Goal: Task Accomplishment & Management: Complete application form

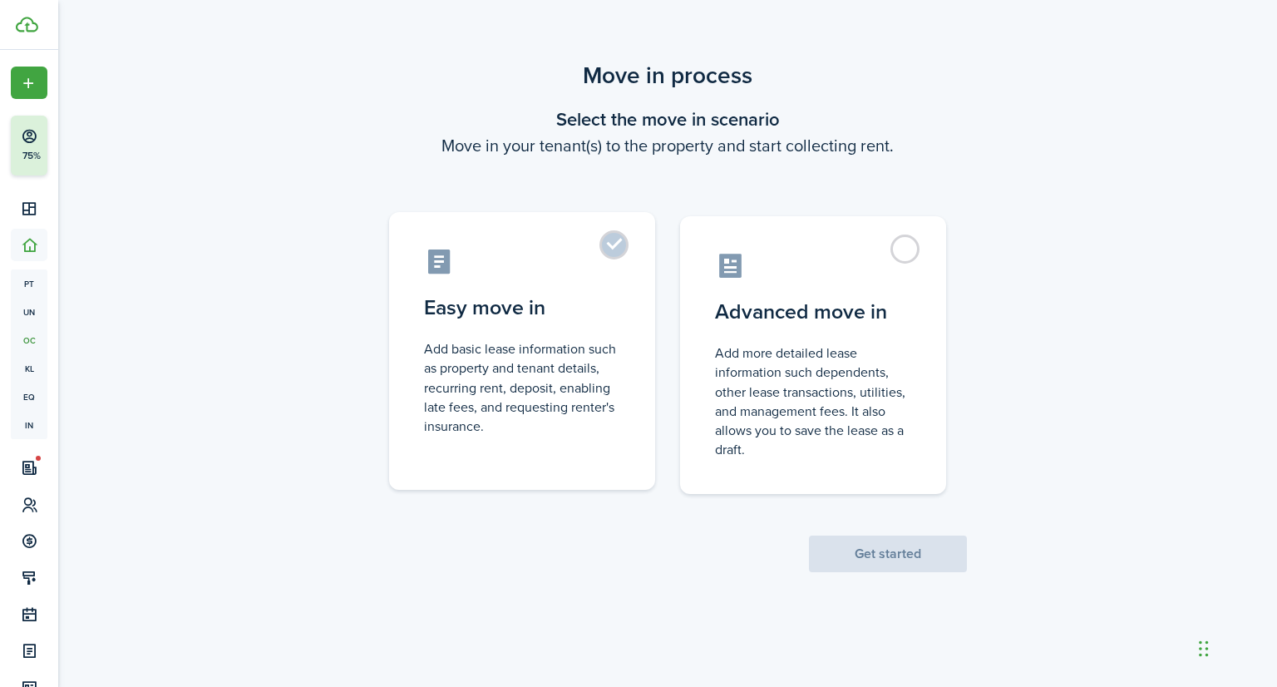
click at [625, 270] on label "Easy move in Add basic lease information such as property and tenant details, r…" at bounding box center [522, 351] width 266 height 278
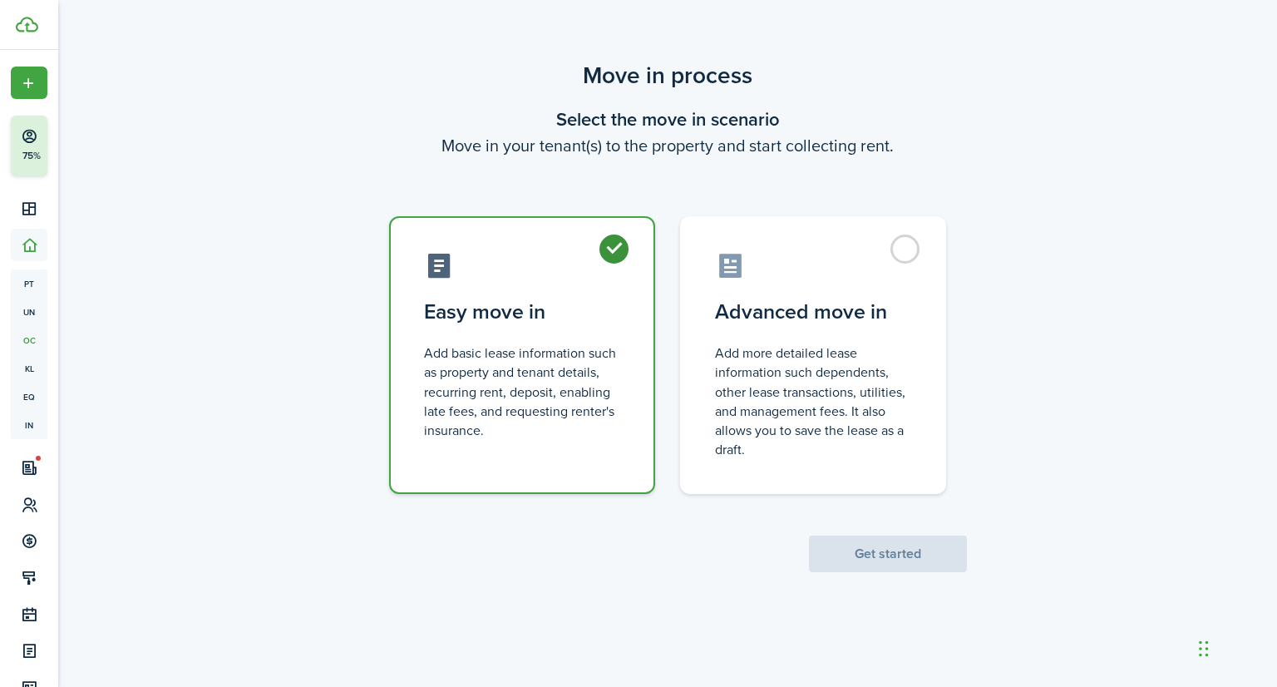
radio input "true"
click at [927, 553] on button "Get started" at bounding box center [888, 553] width 158 height 37
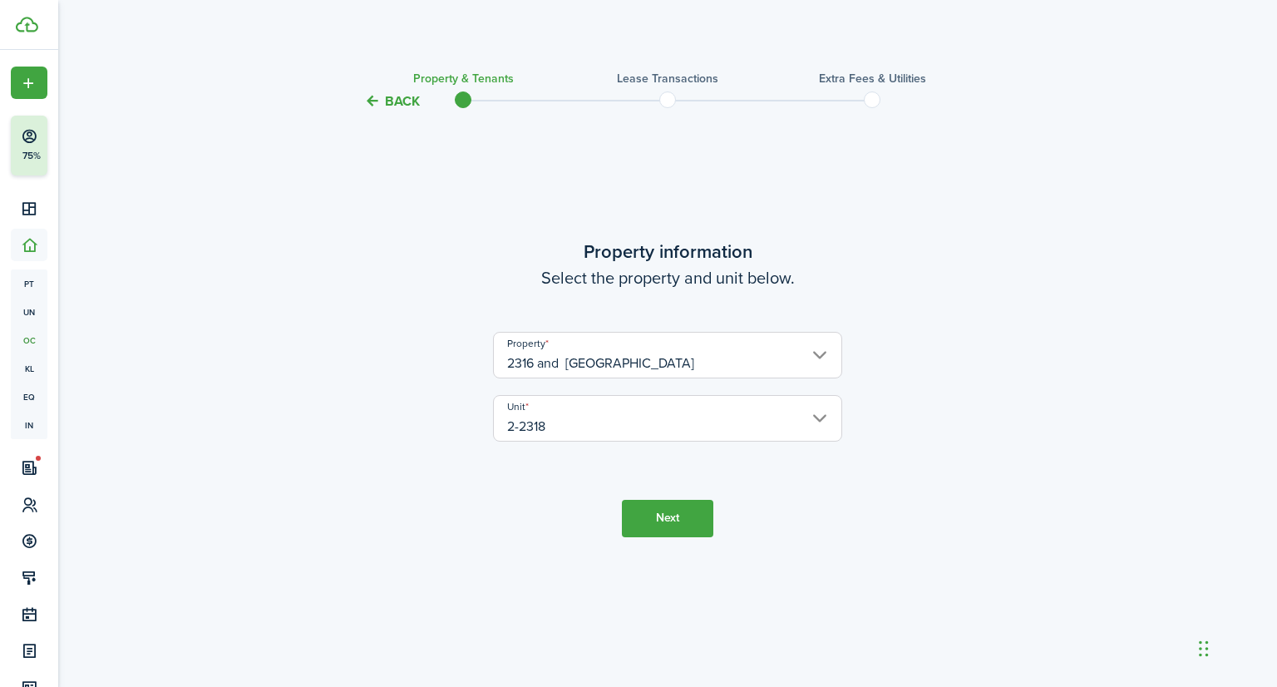
click at [640, 529] on button "Next" at bounding box center [667, 518] width 91 height 37
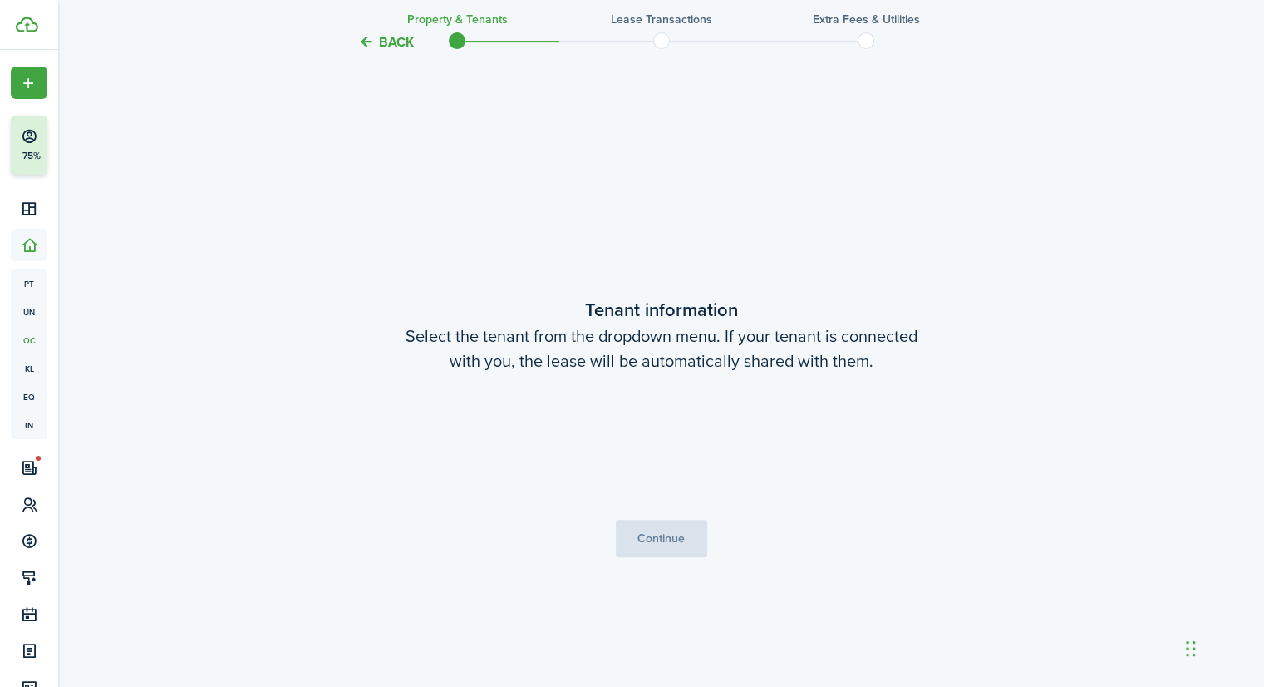
scroll to position [574, 0]
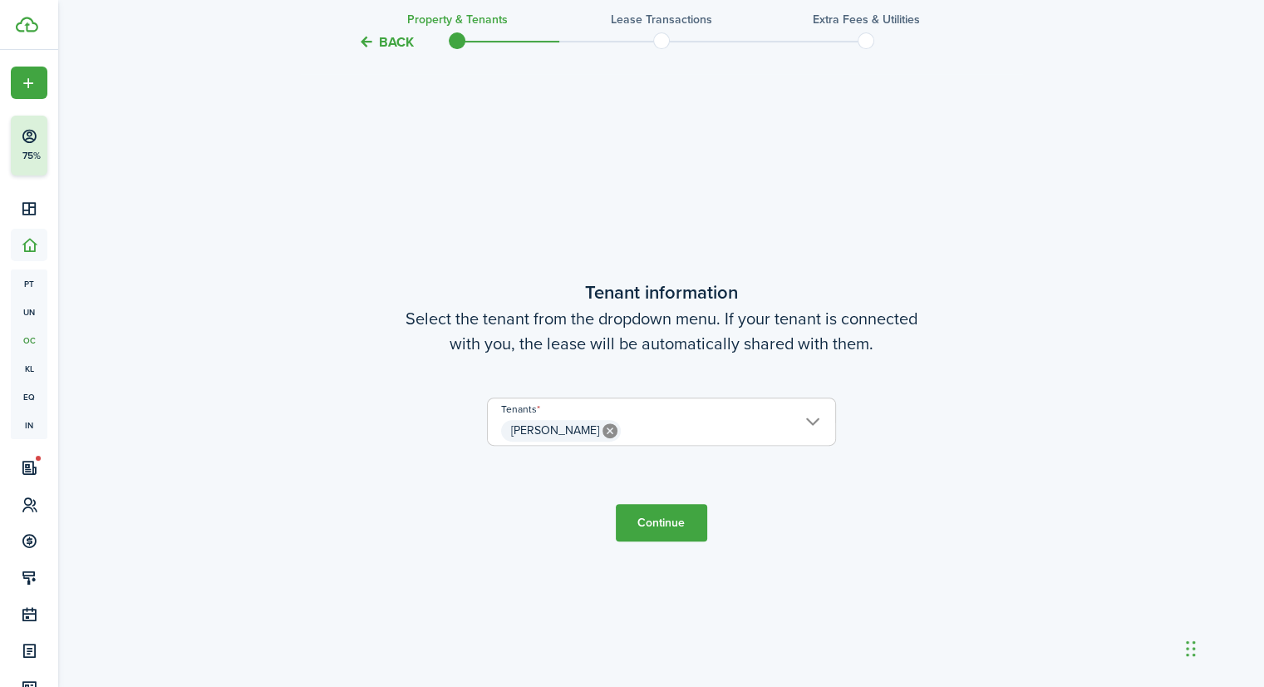
click at [651, 519] on button "Continue" at bounding box center [661, 522] width 91 height 37
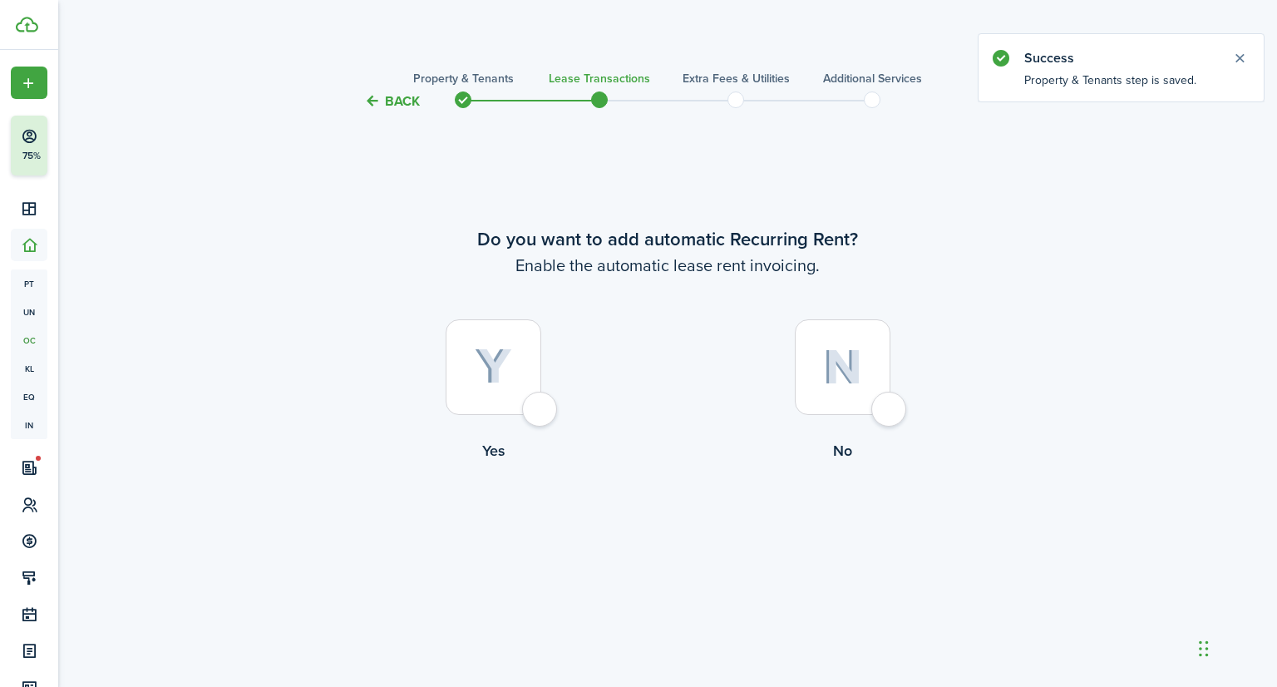
click at [505, 361] on img at bounding box center [493, 366] width 37 height 37
radio input "true"
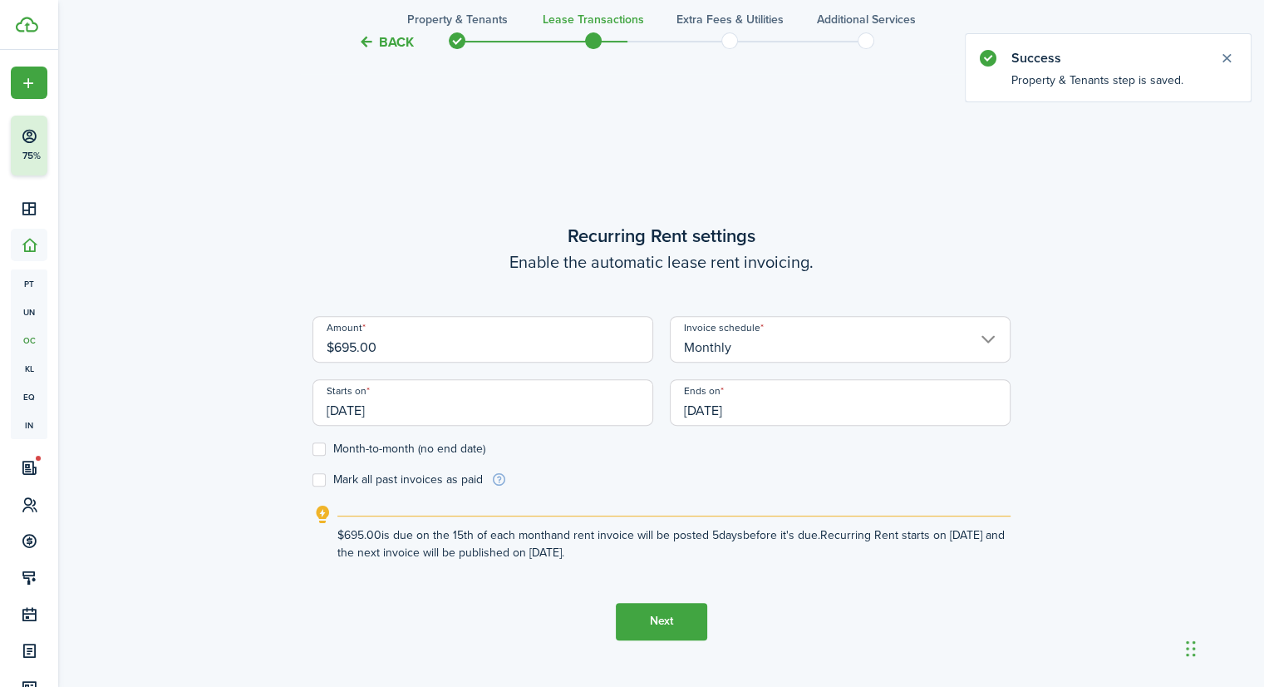
scroll to position [574, 0]
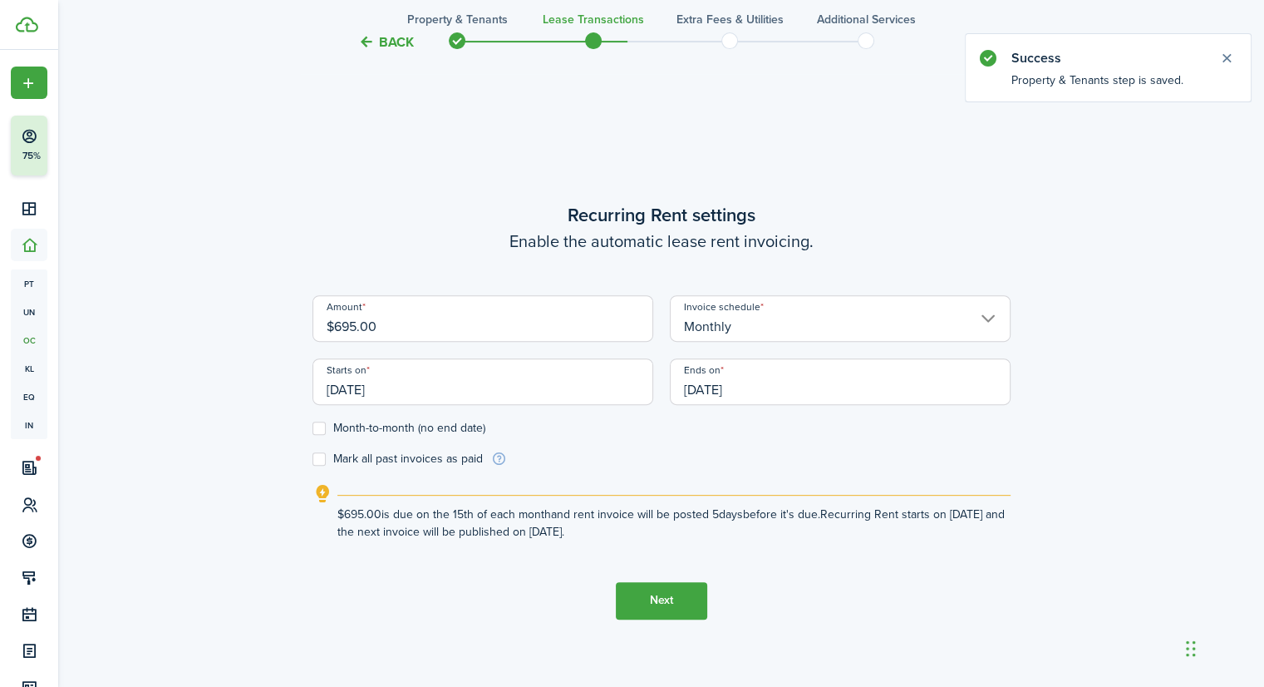
drag, startPoint x: 473, startPoint y: 333, endPoint x: 294, endPoint y: 327, distance: 178.8
click at [294, 327] on div "Back Property & Tenants Lease Transactions Extra fees & Utilities Additional Se…" at bounding box center [662, 118] width 964 height 1269
click at [500, 384] on input "[DATE]" at bounding box center [483, 381] width 341 height 47
type input "$985.00"
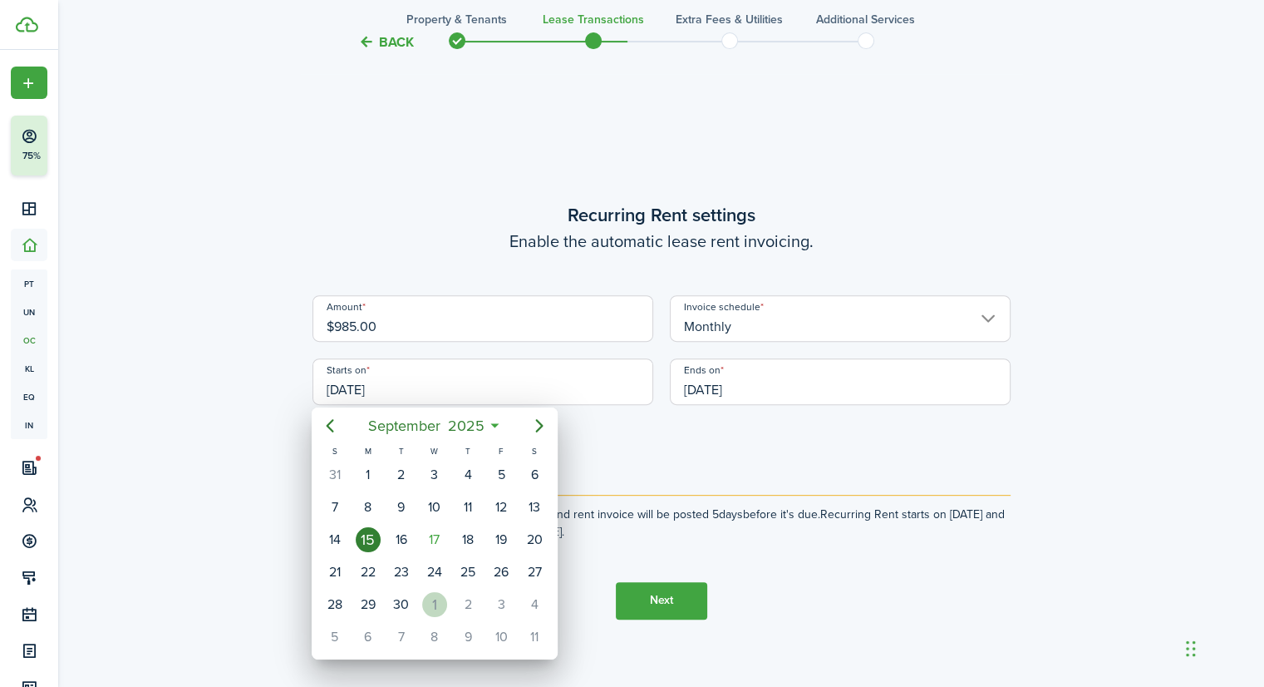
click at [441, 592] on div "1" at bounding box center [434, 604] width 25 height 25
type input "[DATE]"
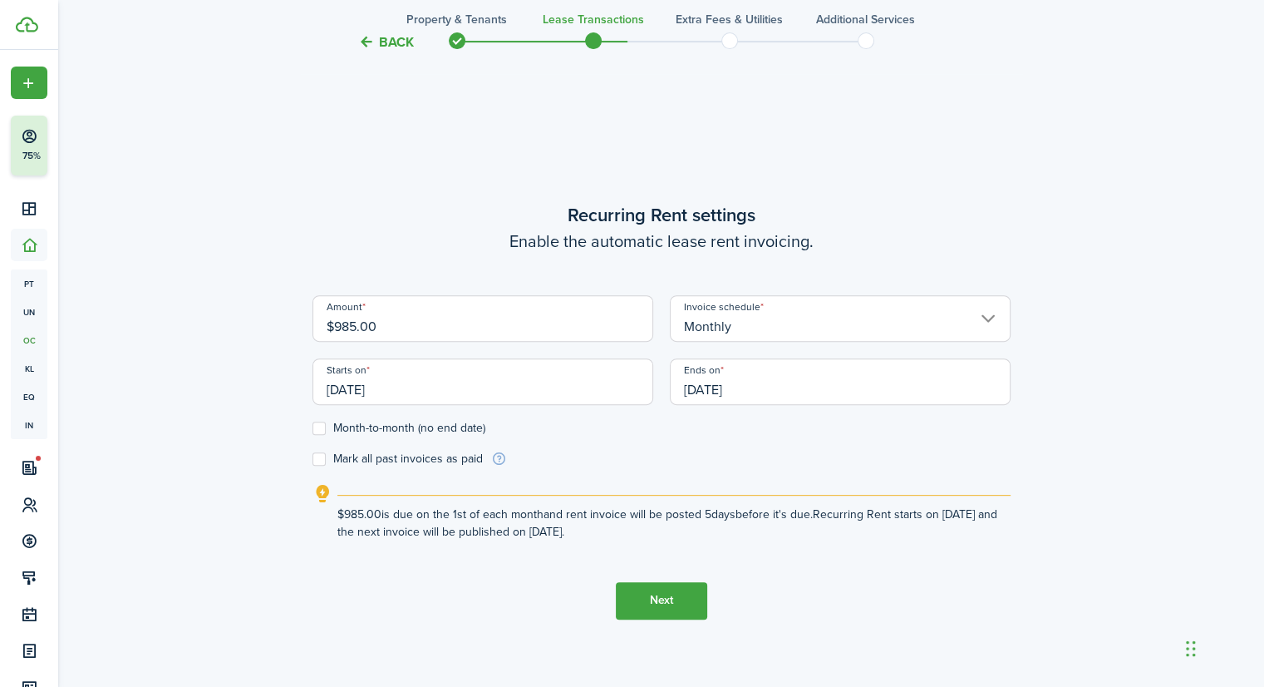
click at [386, 427] on label "Month-to-month (no end date)" at bounding box center [399, 427] width 173 height 13
click at [313, 427] on input "Month-to-month (no end date)" at bounding box center [312, 427] width 1 height 1
checkbox input "true"
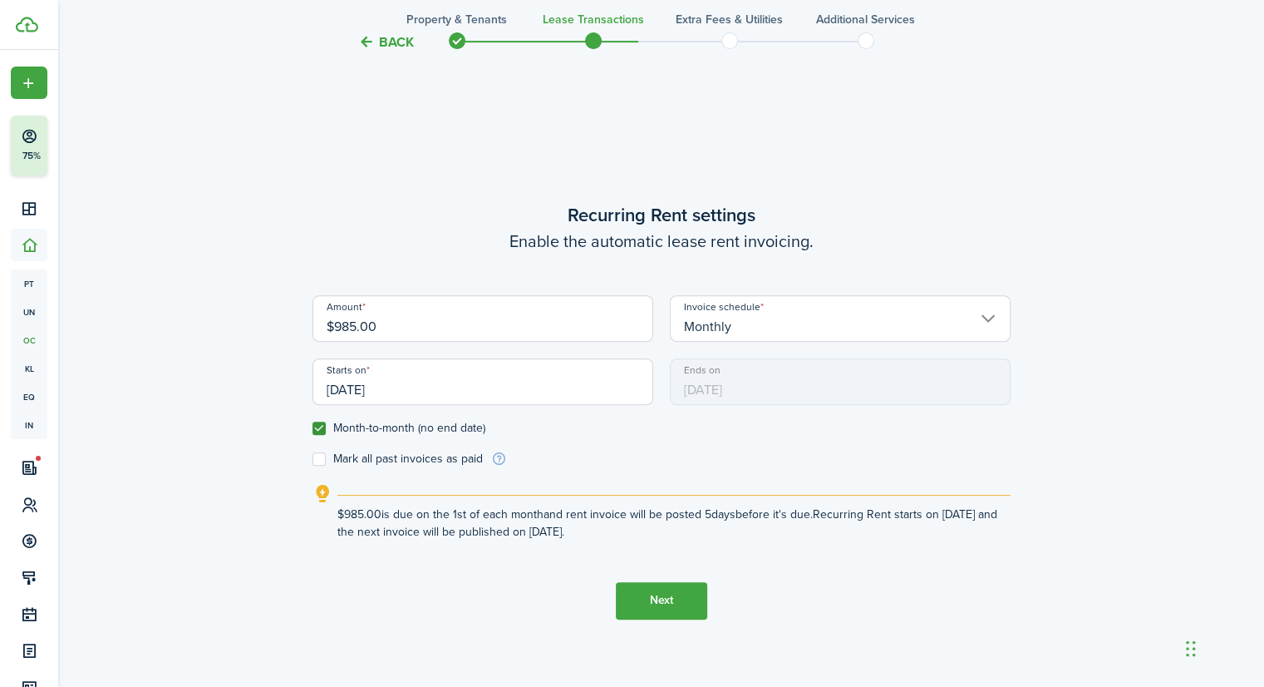
click at [656, 609] on button "Next" at bounding box center [661, 600] width 91 height 37
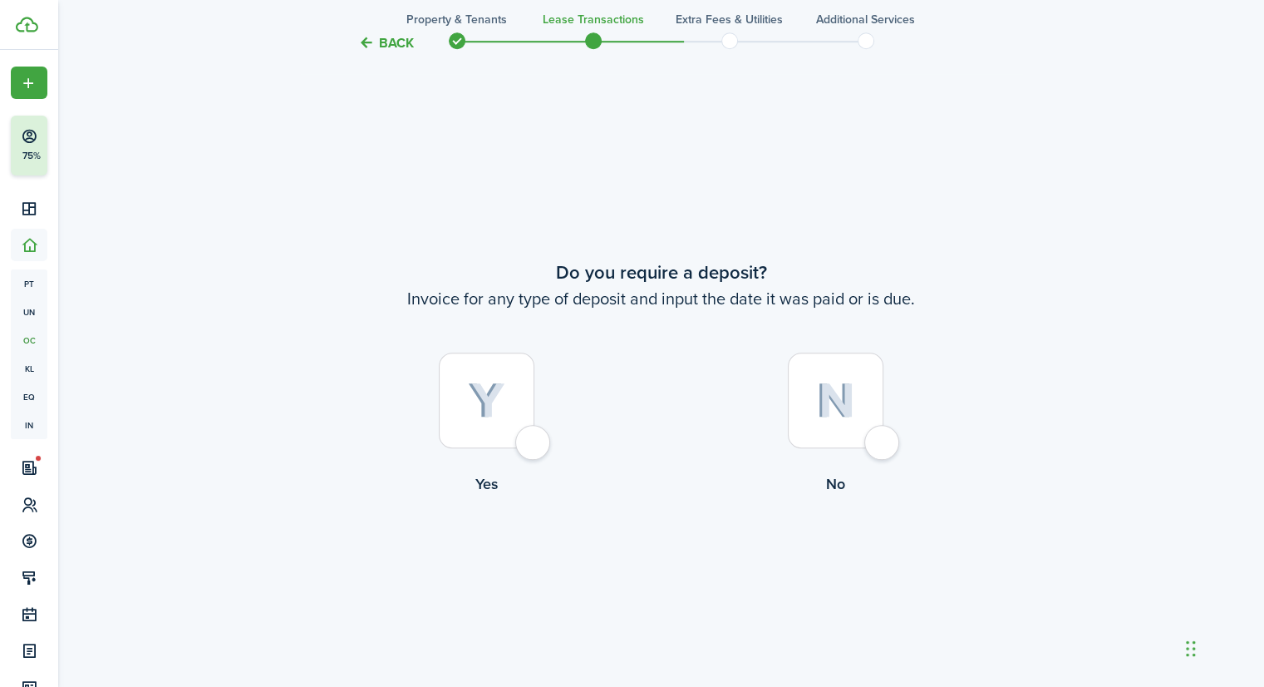
scroll to position [1260, 0]
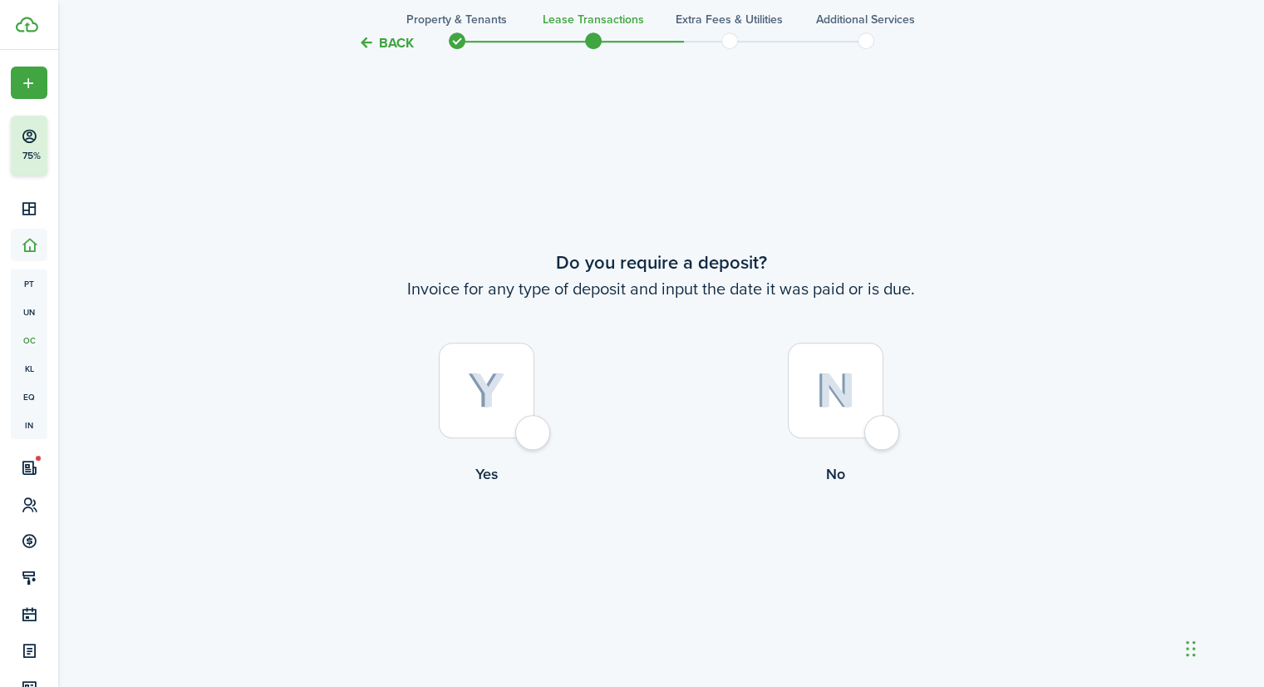
click at [458, 384] on div at bounding box center [487, 390] width 96 height 96
radio input "true"
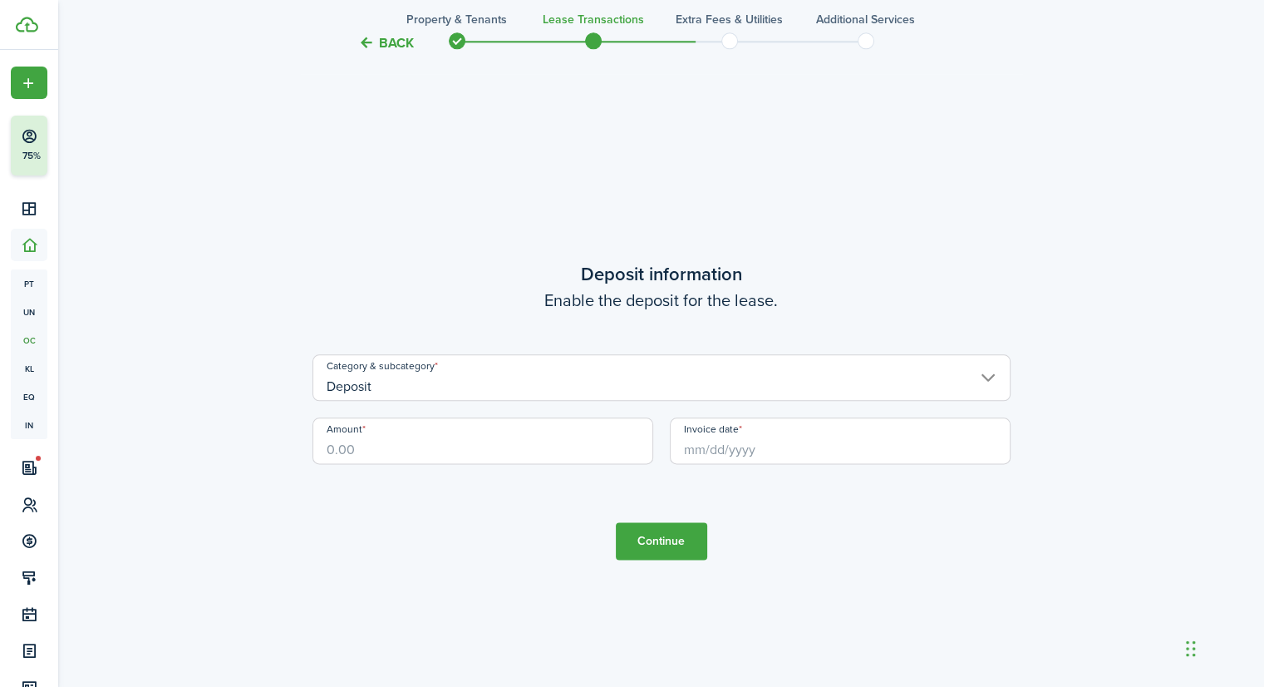
scroll to position [1947, 0]
click at [438, 385] on input "Deposit" at bounding box center [662, 378] width 698 height 47
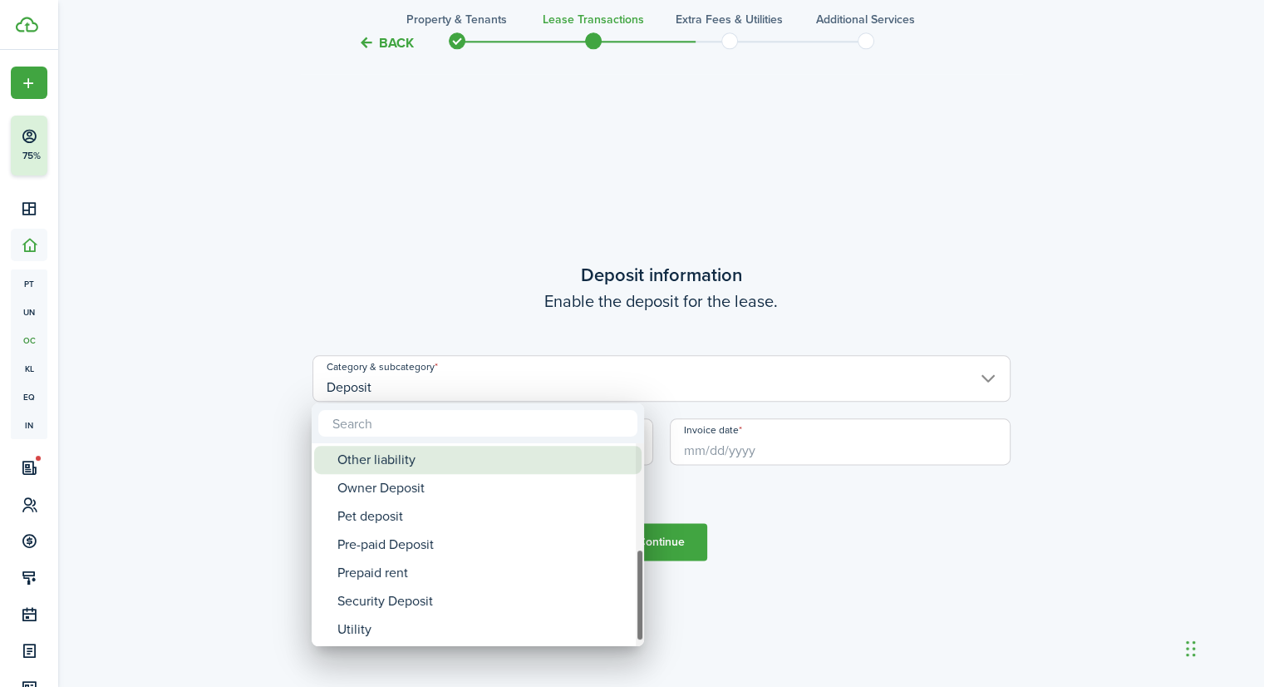
click at [397, 457] on div "Other liability" at bounding box center [484, 459] width 294 height 28
type input "Deposit / Other liability"
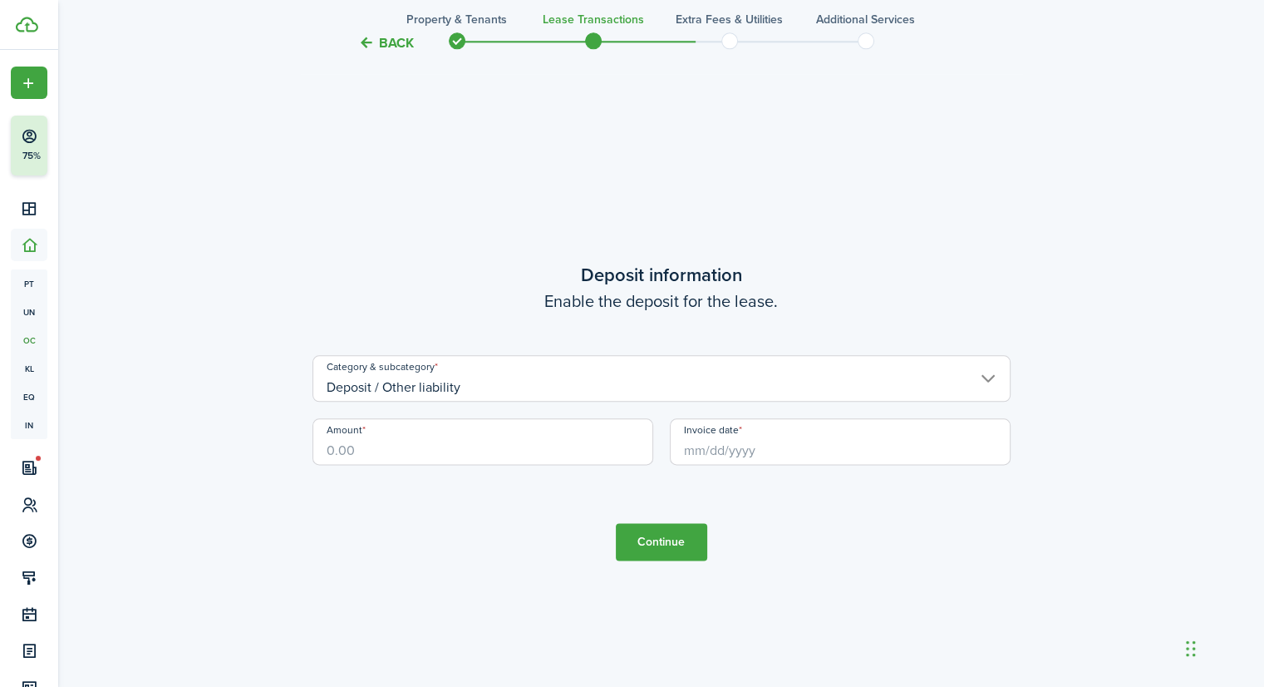
click at [396, 448] on input "Amount" at bounding box center [483, 441] width 341 height 47
click at [708, 447] on input "Invoice date" at bounding box center [840, 441] width 341 height 47
type input "$600.00"
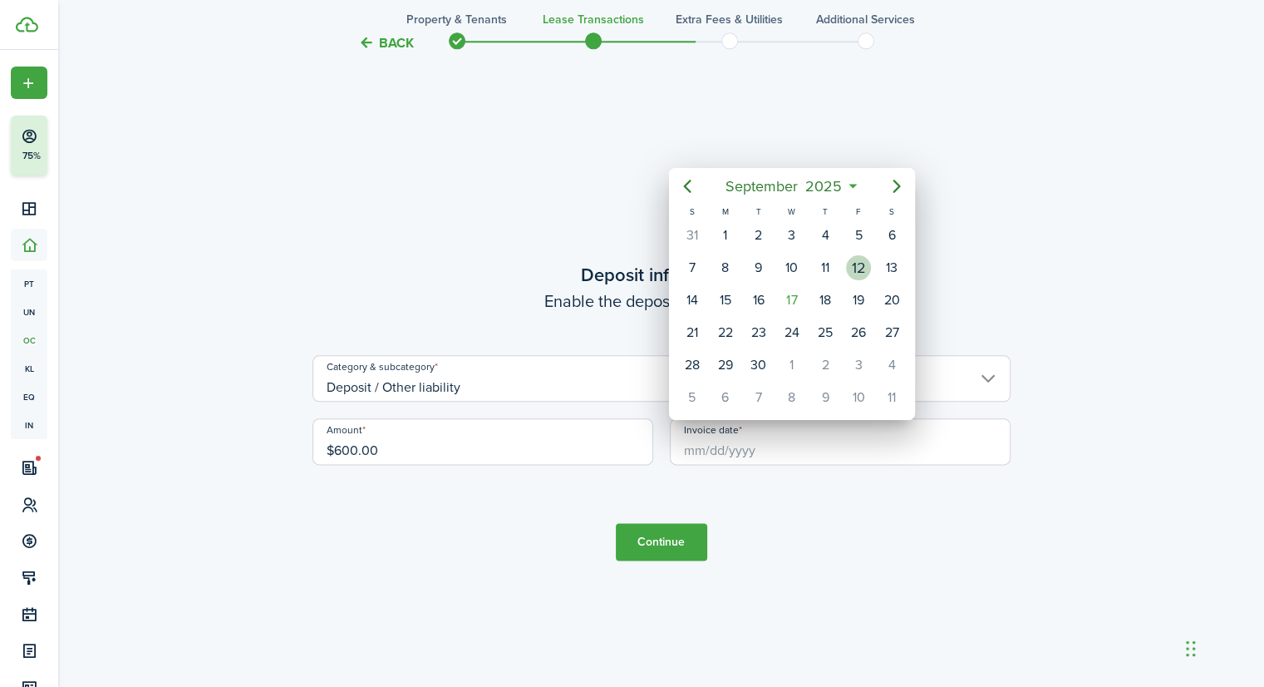
click at [854, 270] on div "12" at bounding box center [858, 267] width 25 height 25
type input "[DATE]"
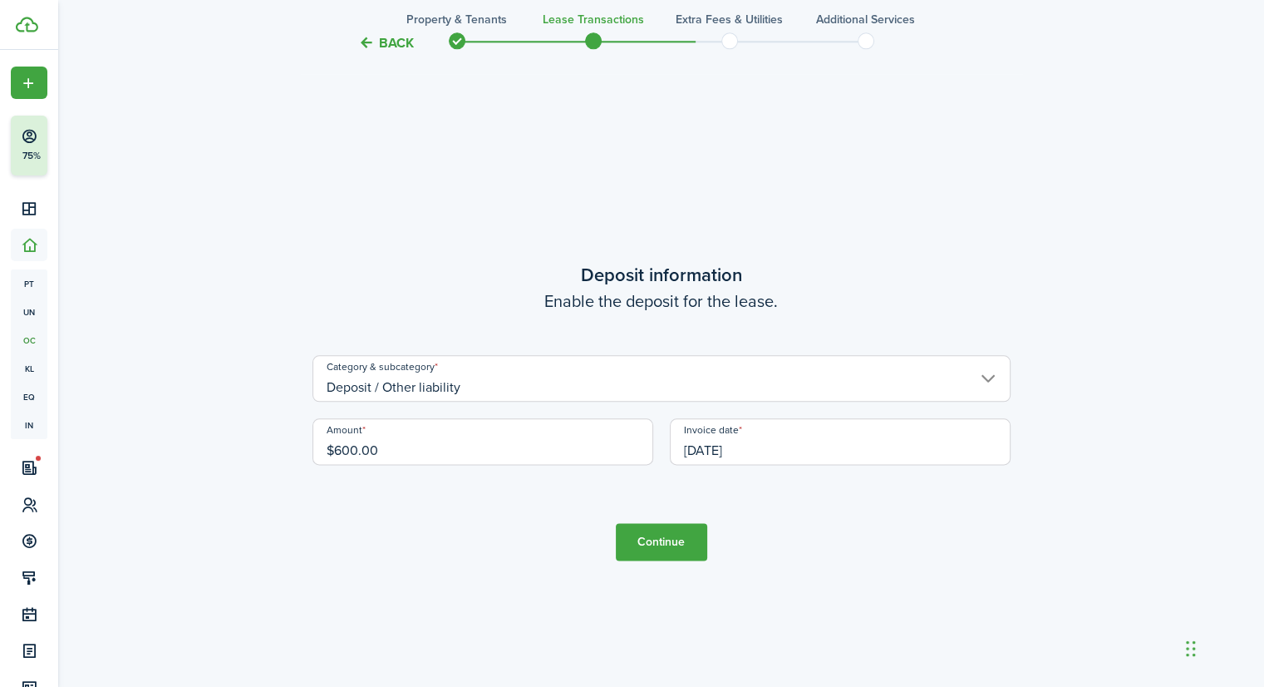
click at [638, 380] on input "Deposit / Other liability" at bounding box center [662, 378] width 698 height 47
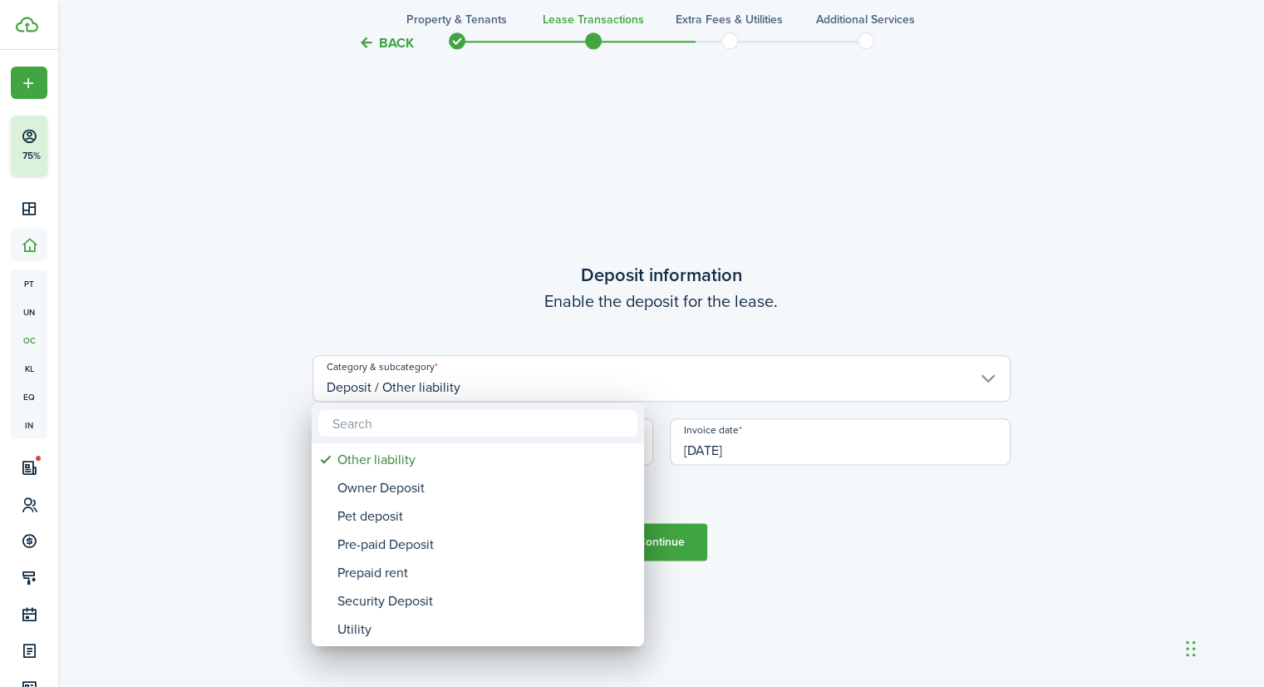
click at [662, 544] on div at bounding box center [632, 343] width 1530 height 952
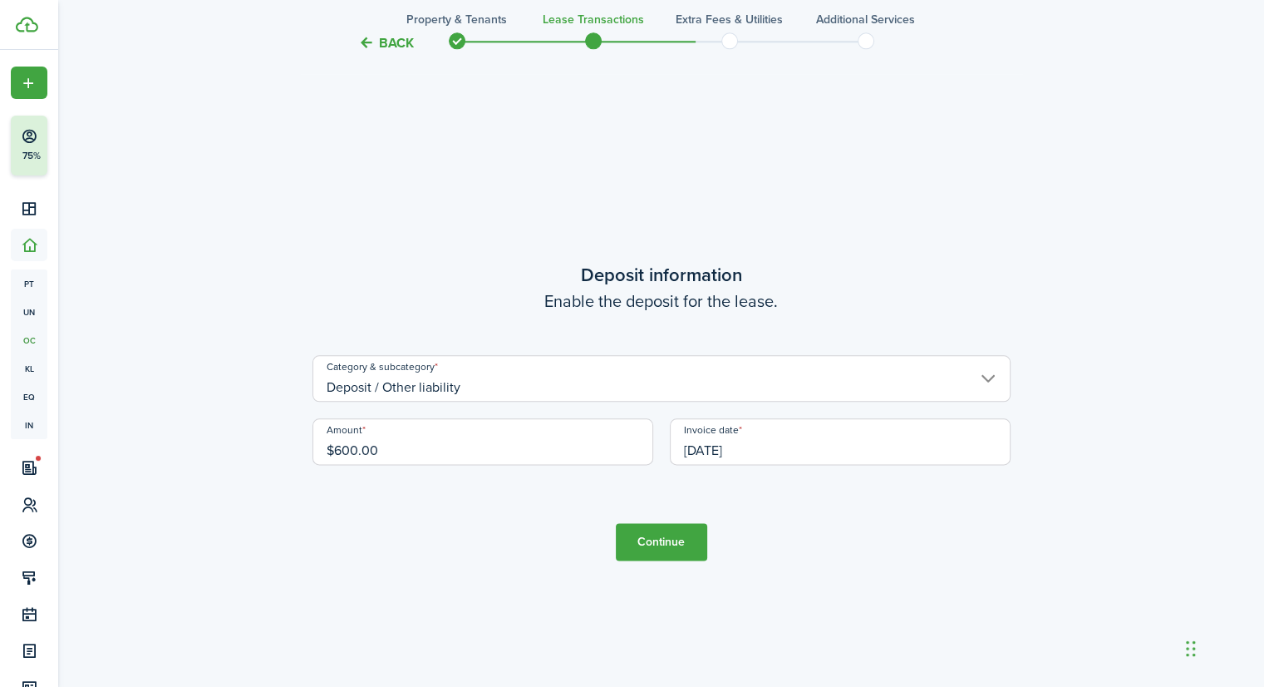
click at [662, 544] on button "Continue" at bounding box center [661, 541] width 91 height 37
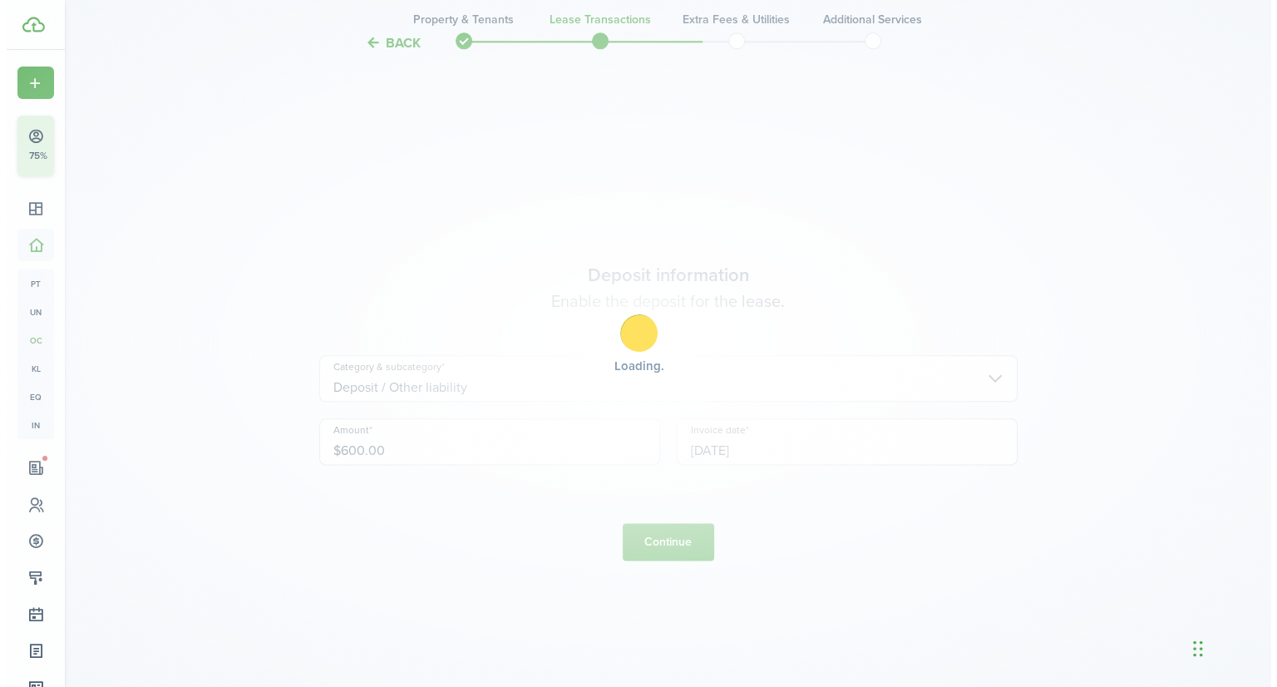
scroll to position [0, 0]
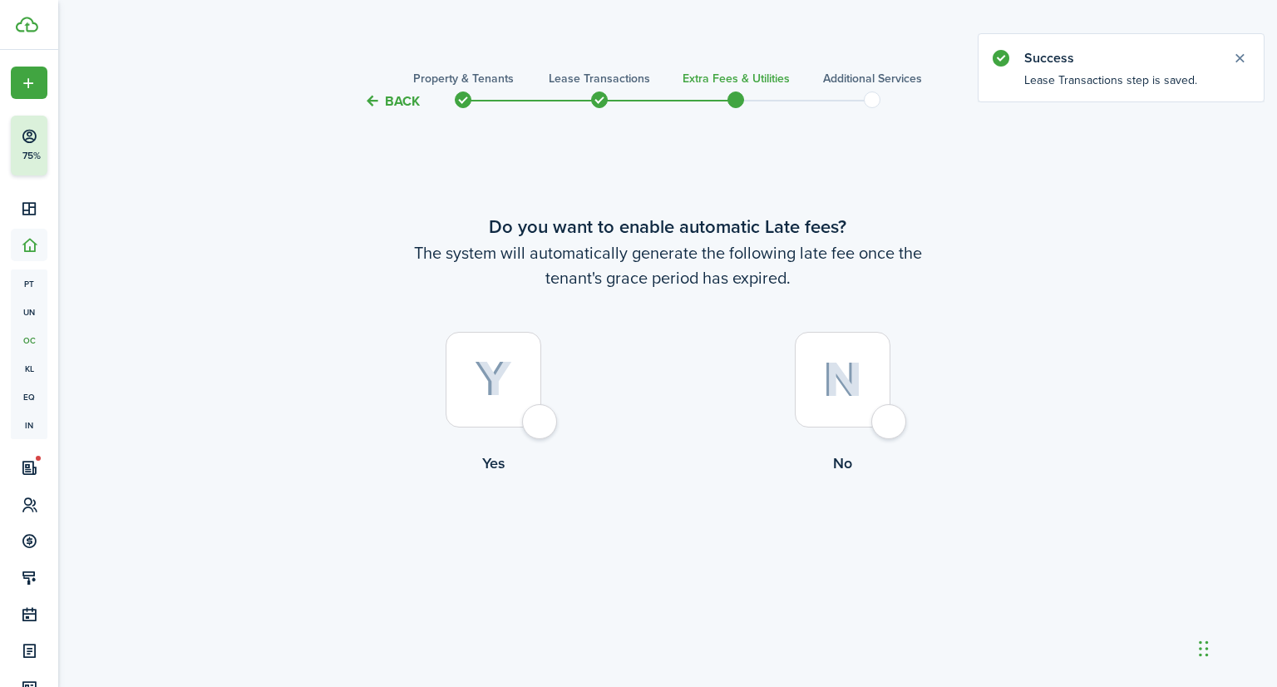
click at [511, 357] on div at bounding box center [493, 380] width 96 height 96
radio input "true"
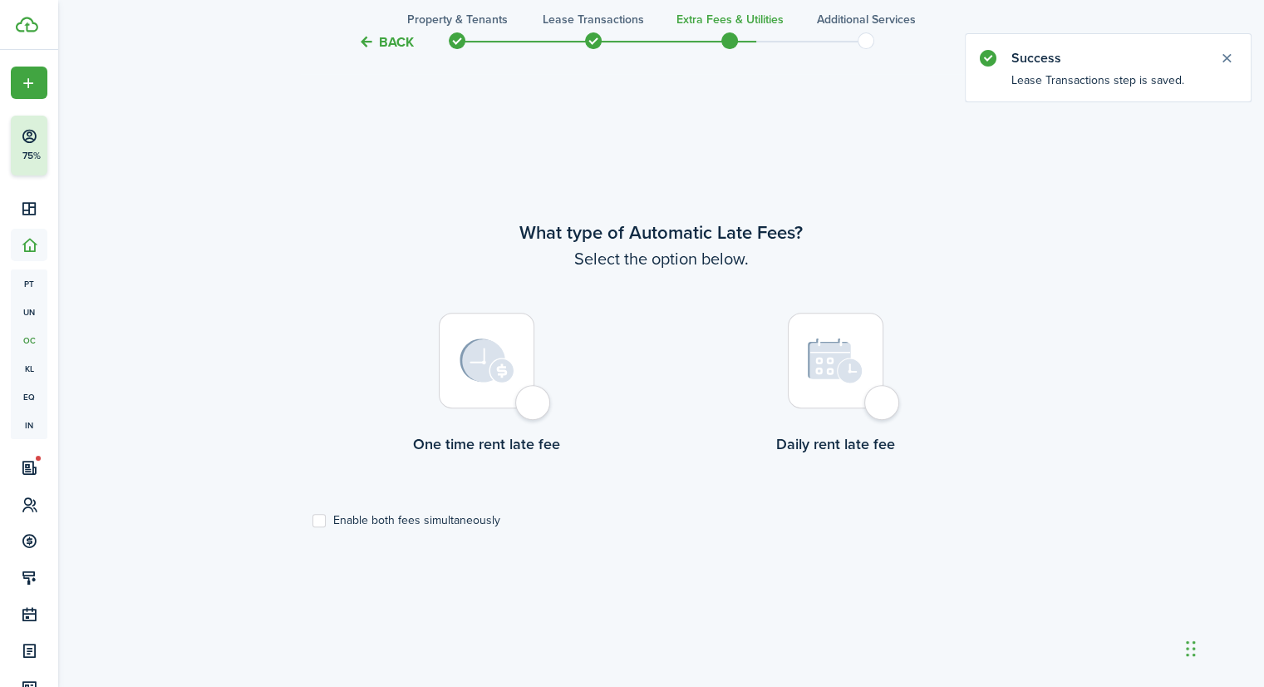
scroll to position [574, 0]
click at [470, 362] on img at bounding box center [487, 358] width 55 height 45
radio input "true"
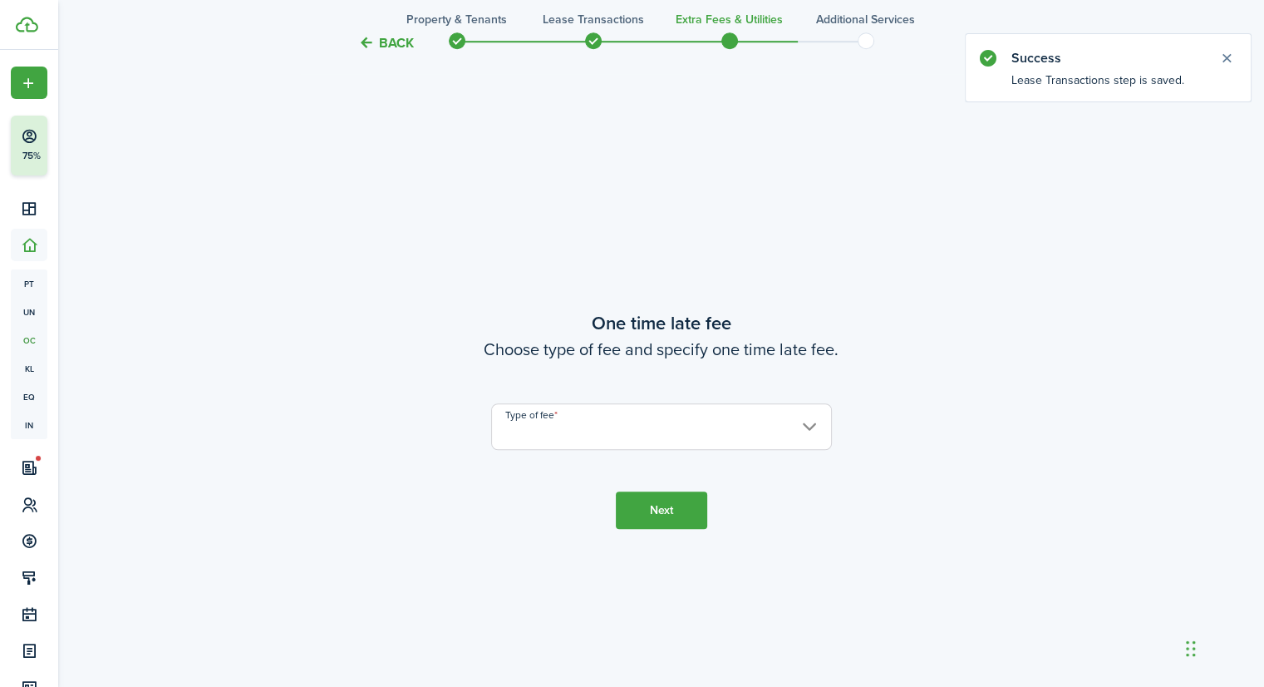
scroll to position [1260, 0]
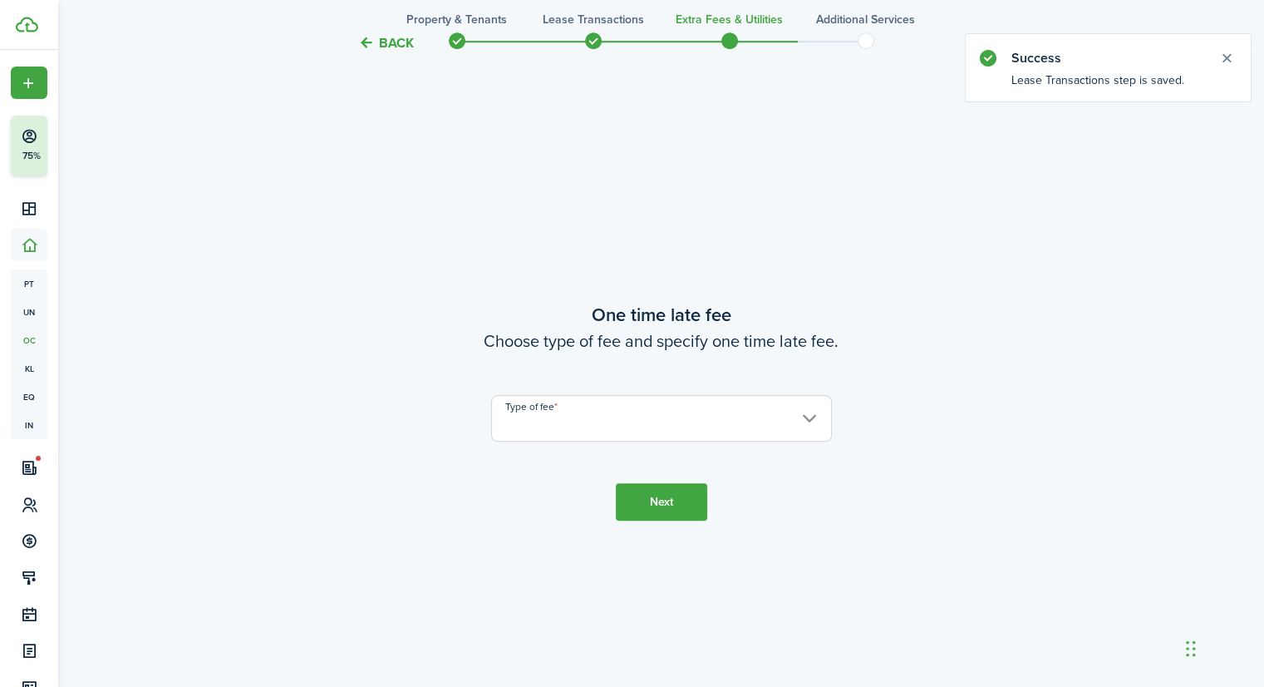
click at [583, 427] on input "Type of fee" at bounding box center [661, 418] width 341 height 47
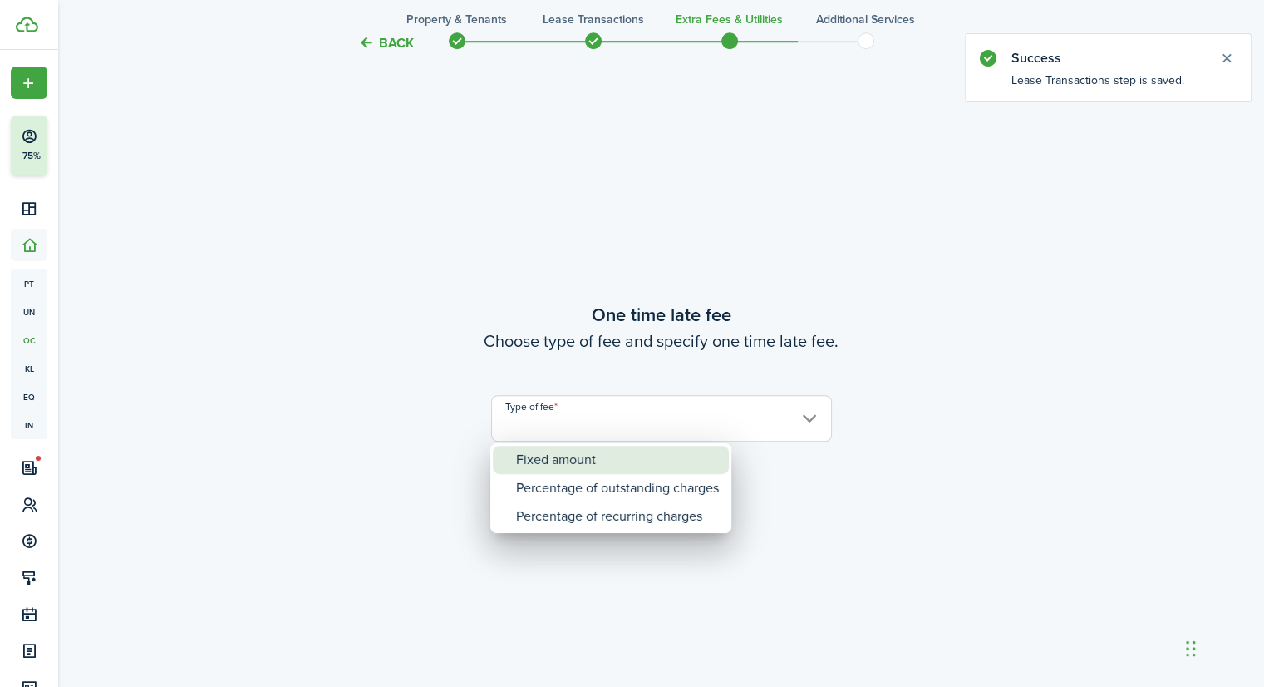
click at [566, 463] on div "Fixed amount" at bounding box center [617, 459] width 203 height 28
type input "Fixed amount"
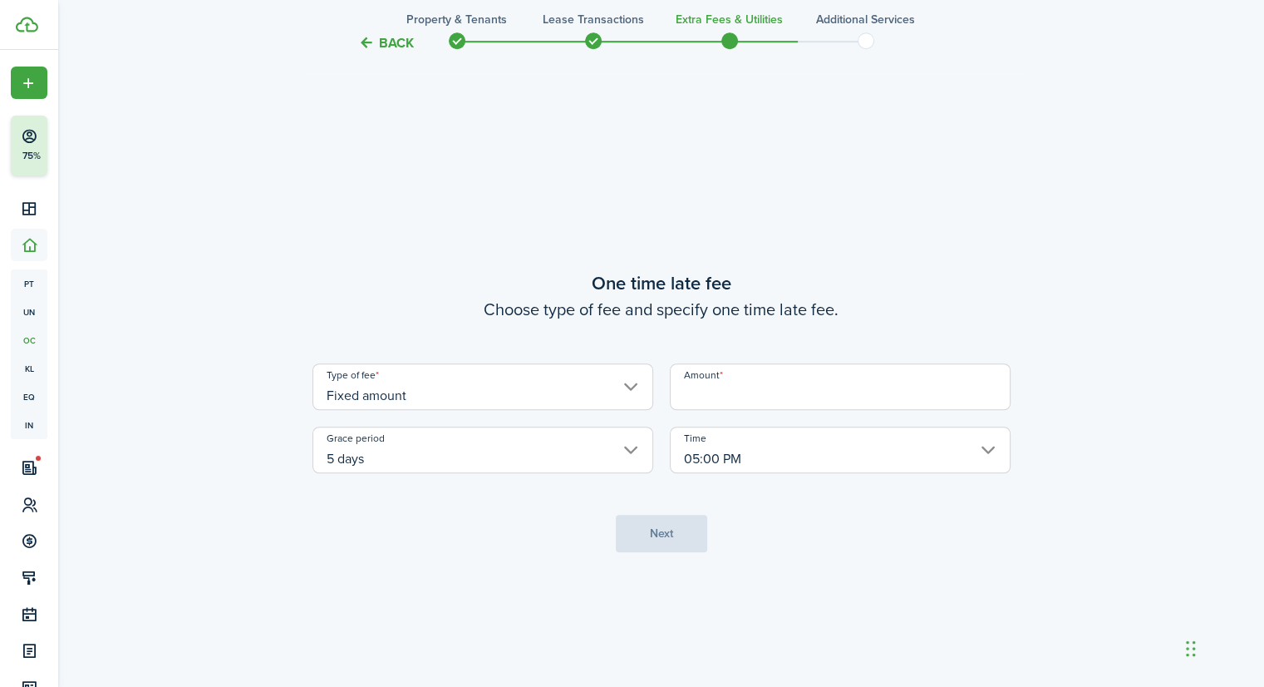
click at [549, 453] on input "5 days" at bounding box center [483, 449] width 341 height 47
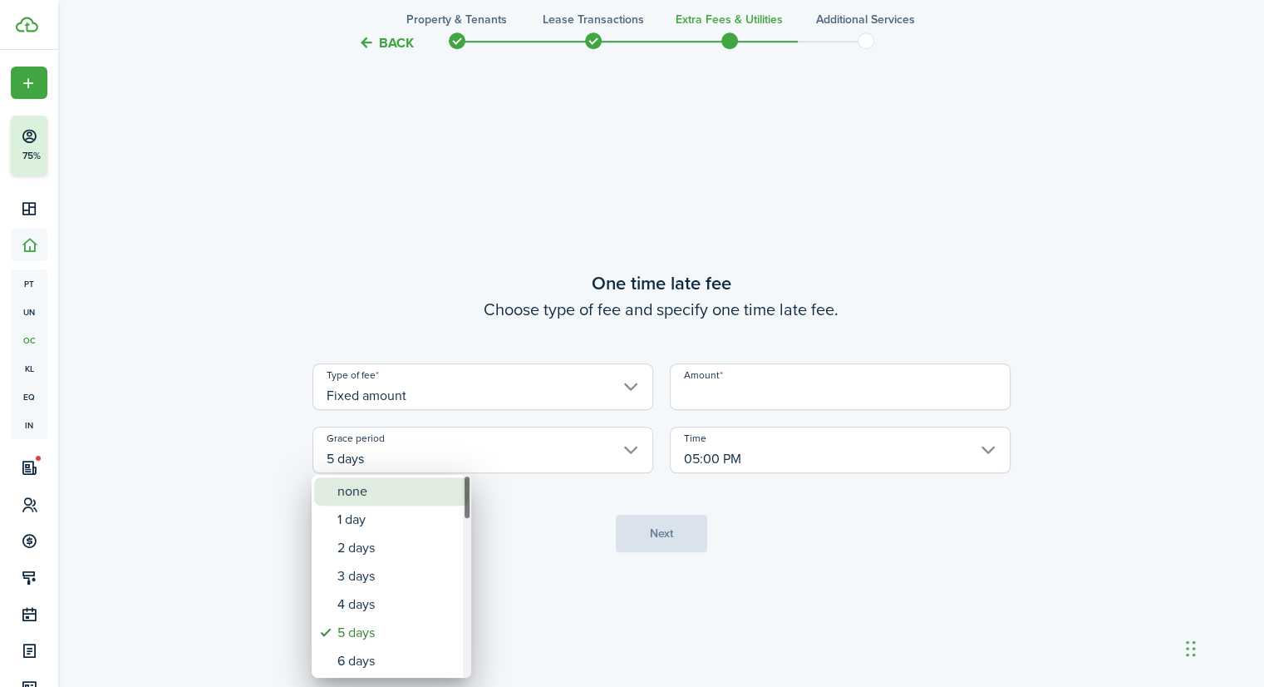
click at [392, 495] on div "none" at bounding box center [397, 491] width 121 height 28
type input "none"
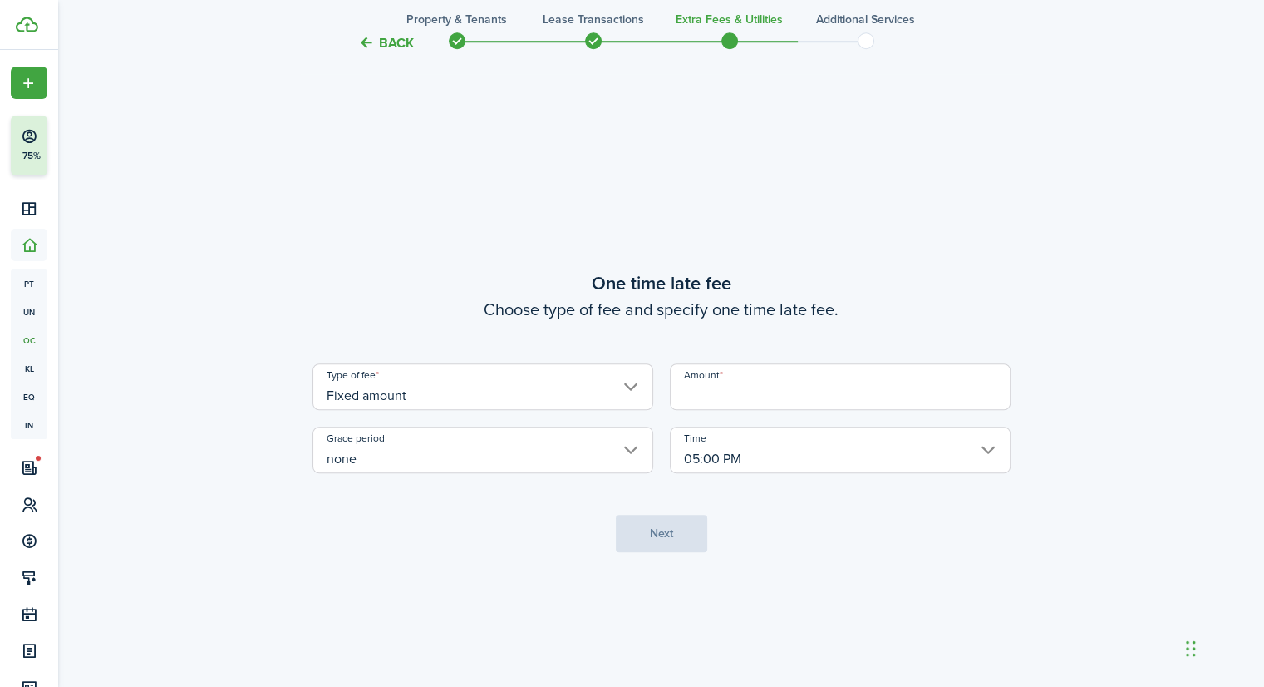
click at [691, 387] on input "Amount" at bounding box center [840, 386] width 341 height 47
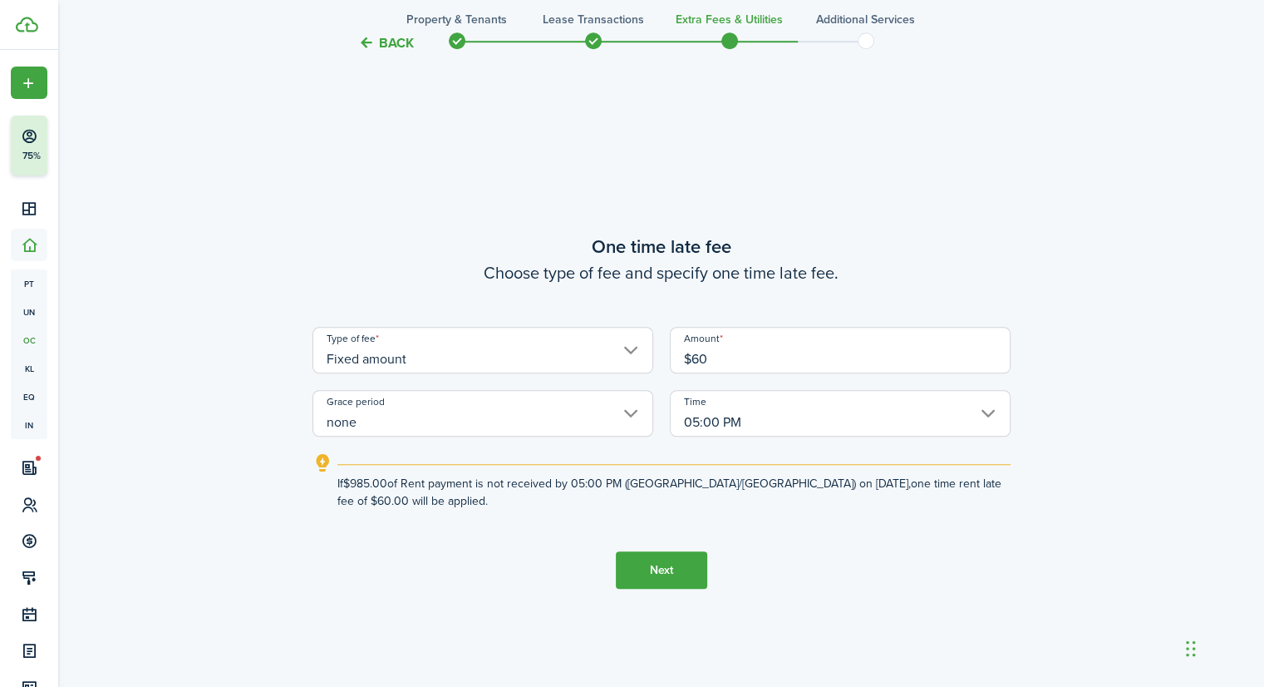
type input "$60.00"
click at [655, 561] on button "Next" at bounding box center [661, 569] width 91 height 37
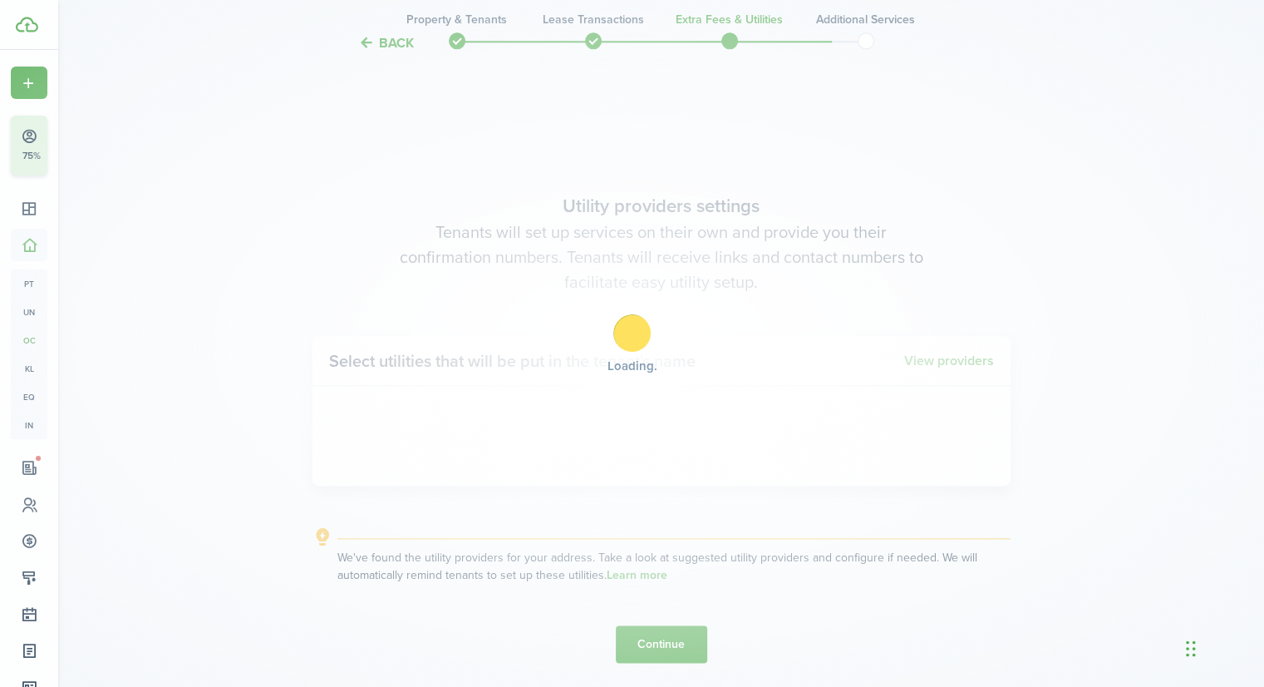
scroll to position [1947, 0]
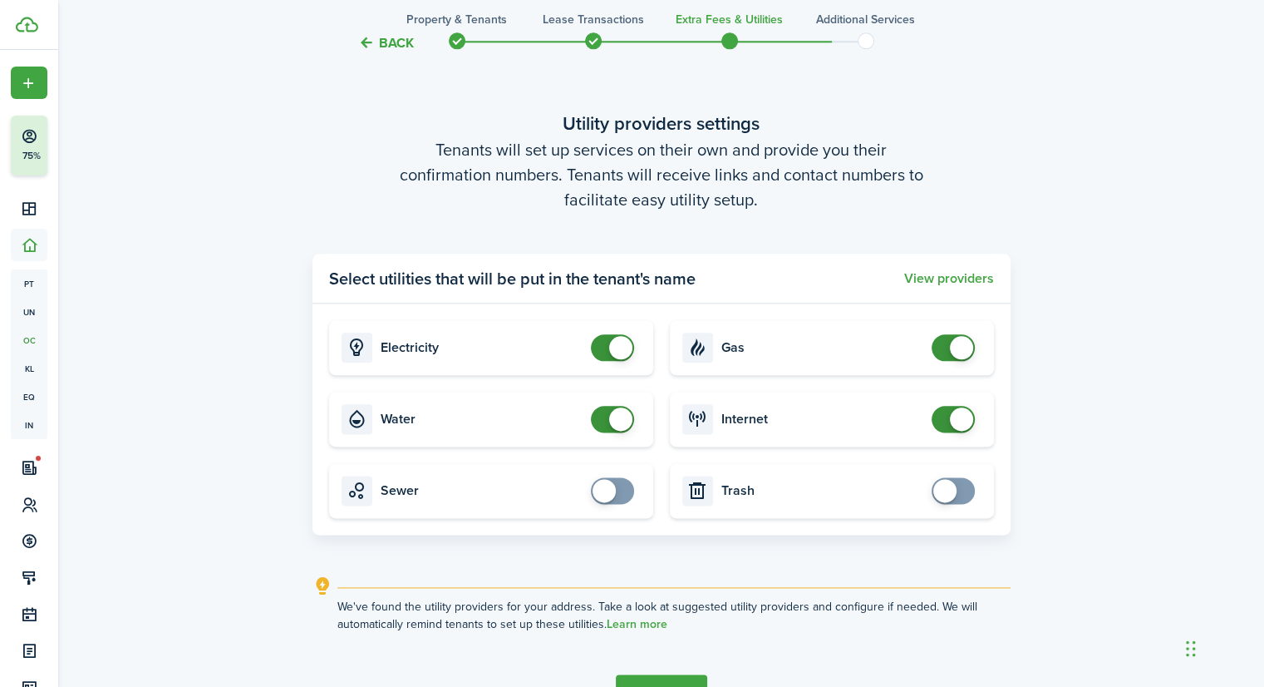
checkbox input "false"
click at [608, 420] on span at bounding box center [612, 419] width 17 height 27
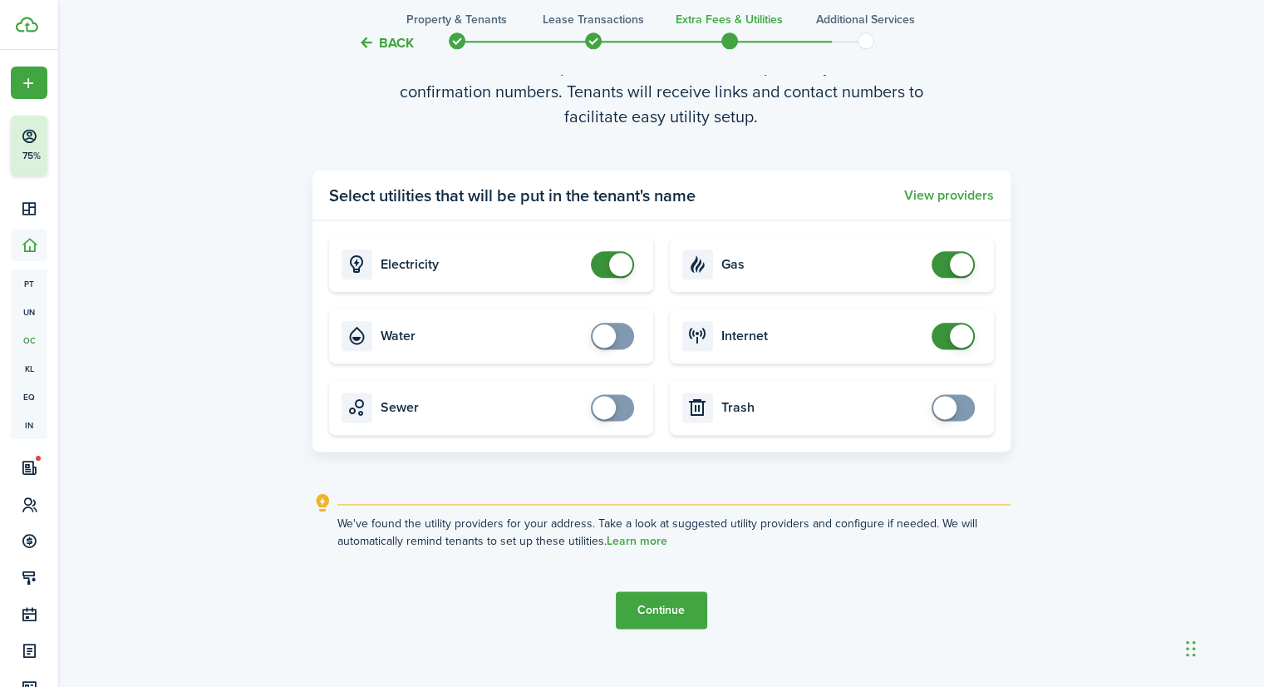
click at [632, 604] on button "Continue" at bounding box center [661, 609] width 91 height 37
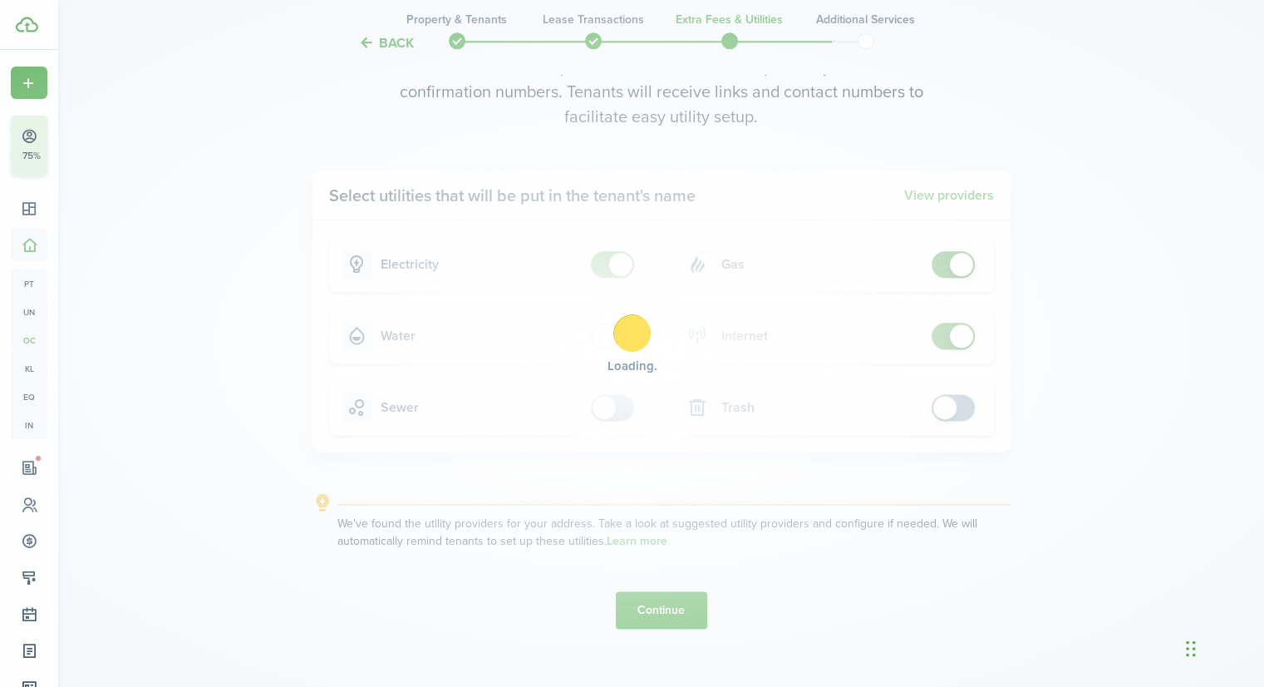
scroll to position [0, 0]
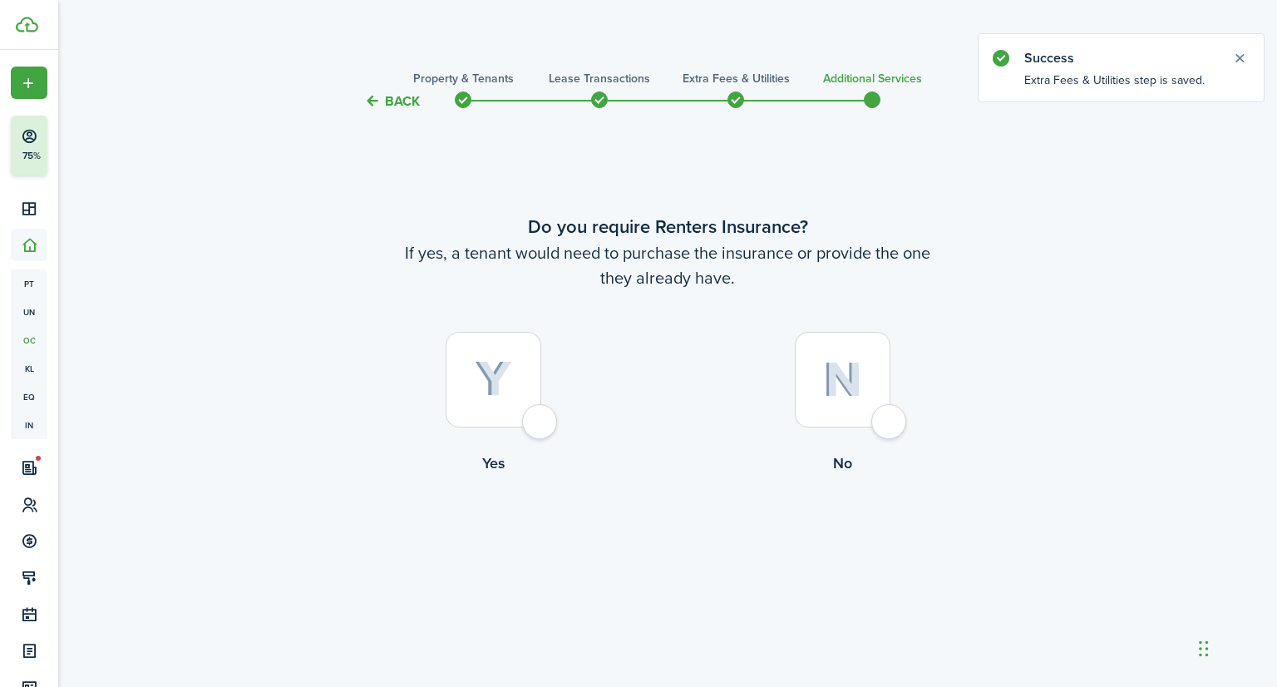
click at [825, 360] on div at bounding box center [843, 380] width 96 height 96
radio input "true"
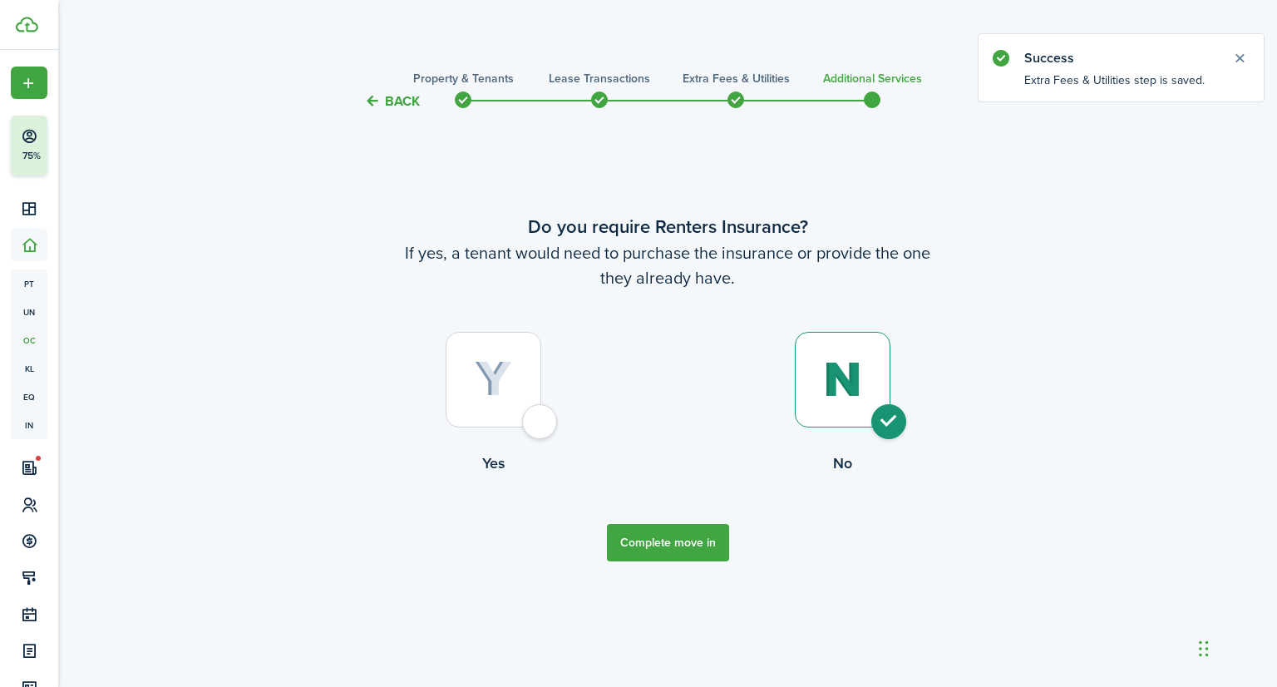
click at [651, 536] on button "Complete move in" at bounding box center [668, 542] width 122 height 37
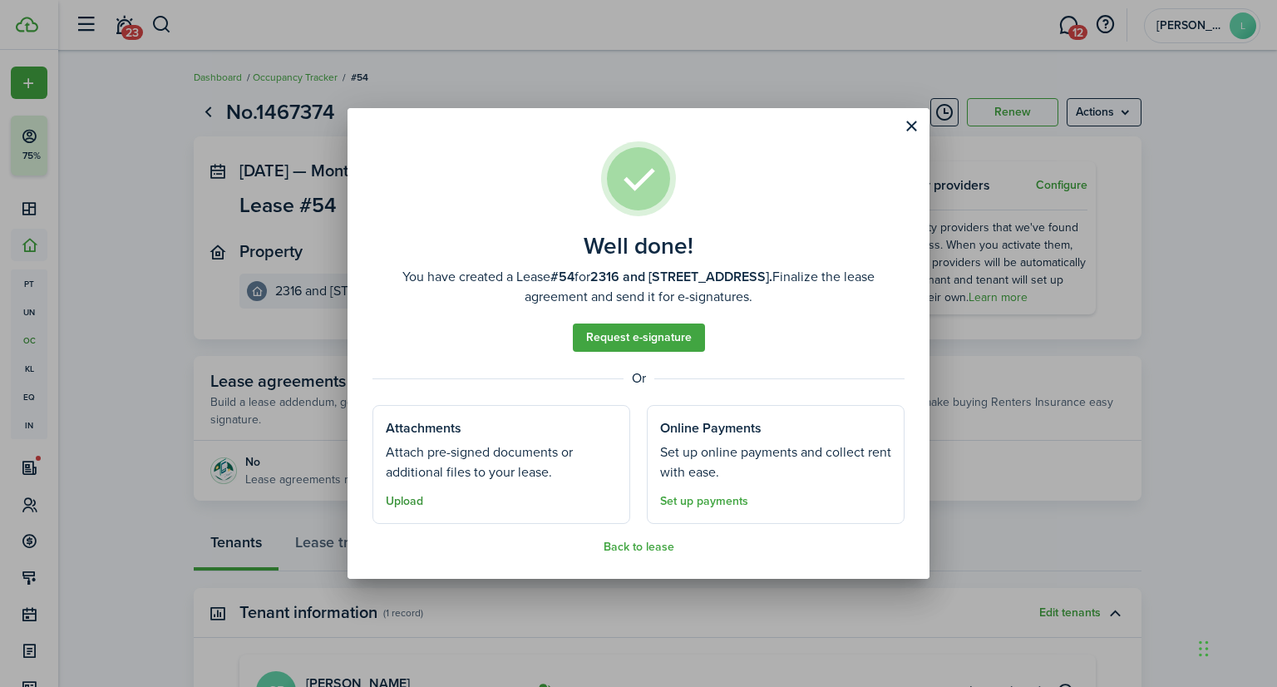
click at [401, 500] on button "Upload" at bounding box center [404, 501] width 37 height 13
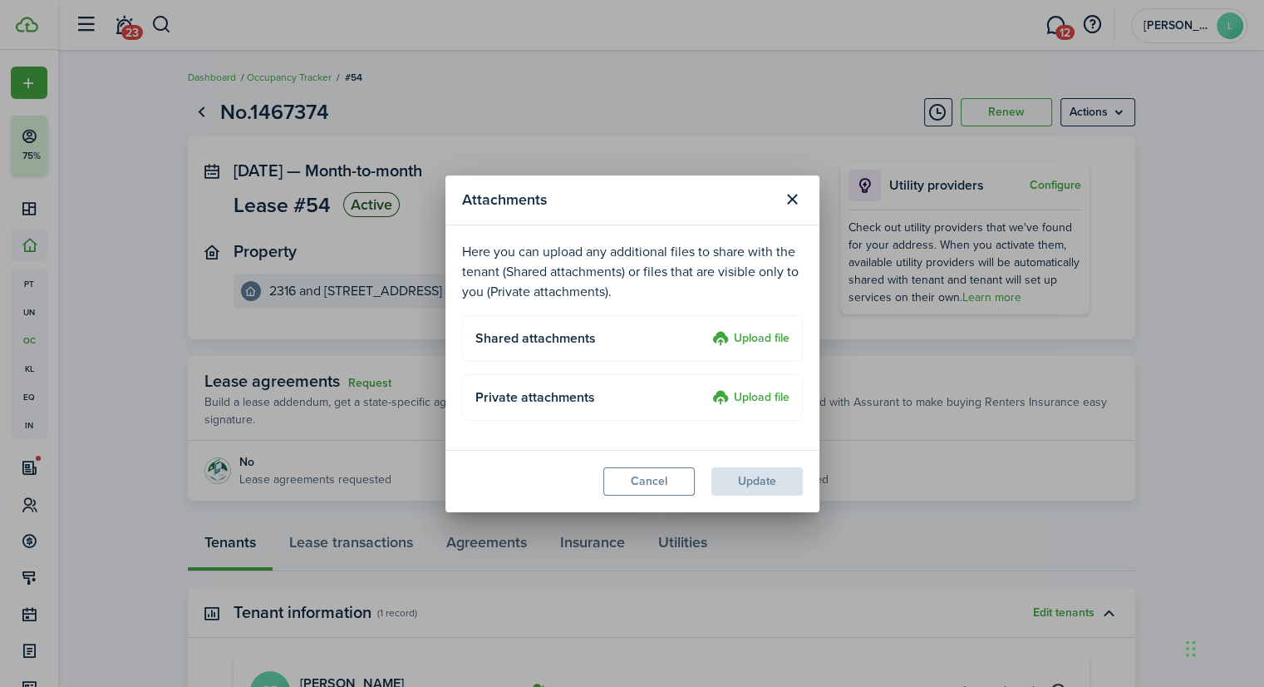
click at [735, 342] on label "Upload file" at bounding box center [750, 339] width 77 height 20
click at [706, 329] on input "Upload file" at bounding box center [706, 329] width 0 height 0
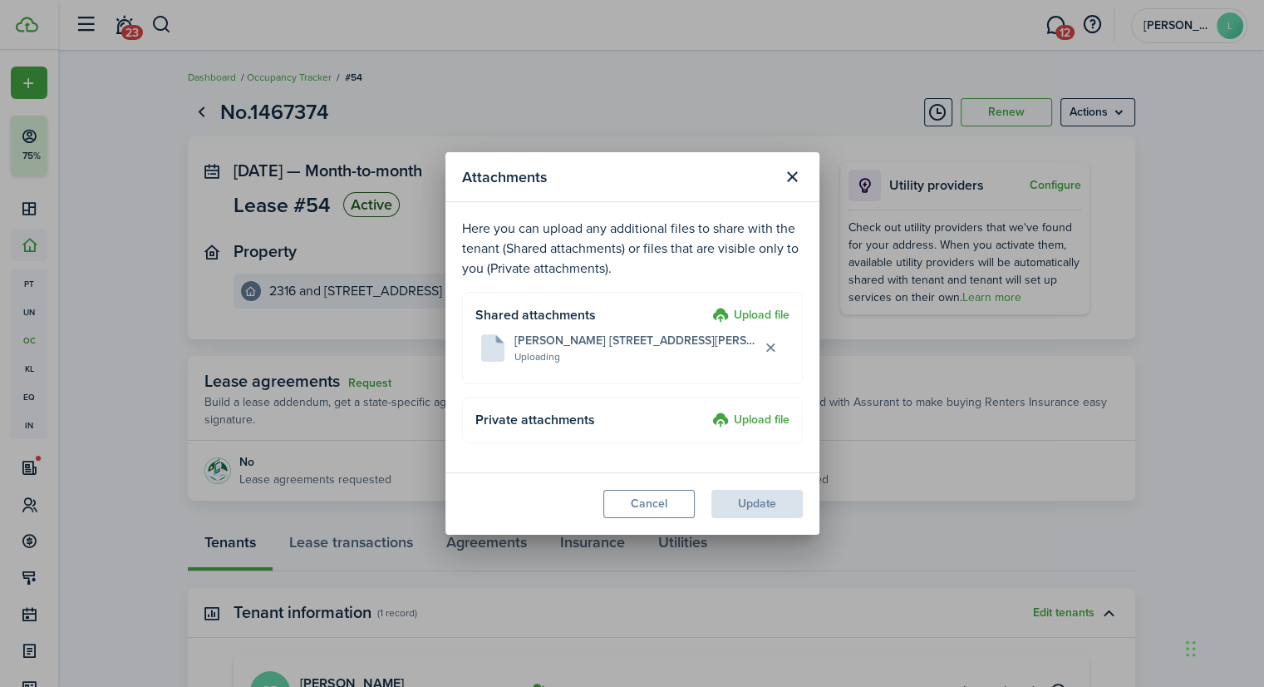
click at [745, 317] on label "Upload file" at bounding box center [750, 316] width 77 height 20
click at [706, 306] on input "Upload file" at bounding box center [706, 306] width 0 height 0
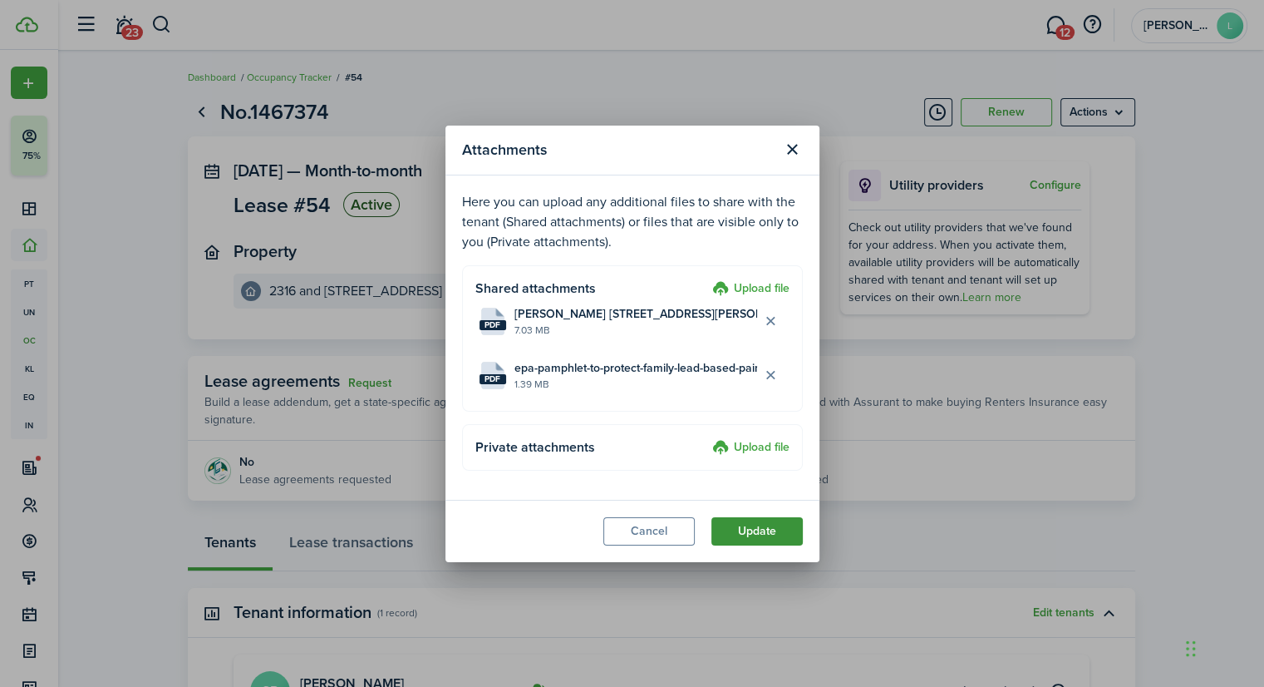
click at [737, 526] on button "Update" at bounding box center [756, 531] width 91 height 28
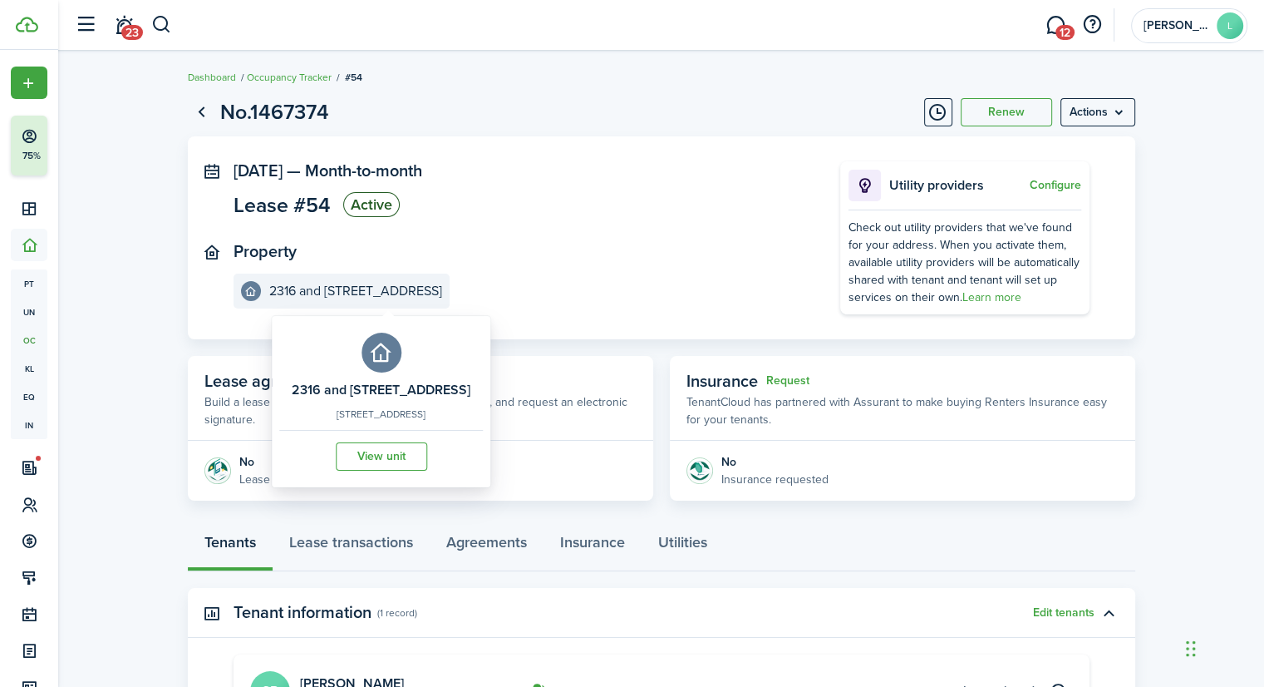
scroll to position [332, 0]
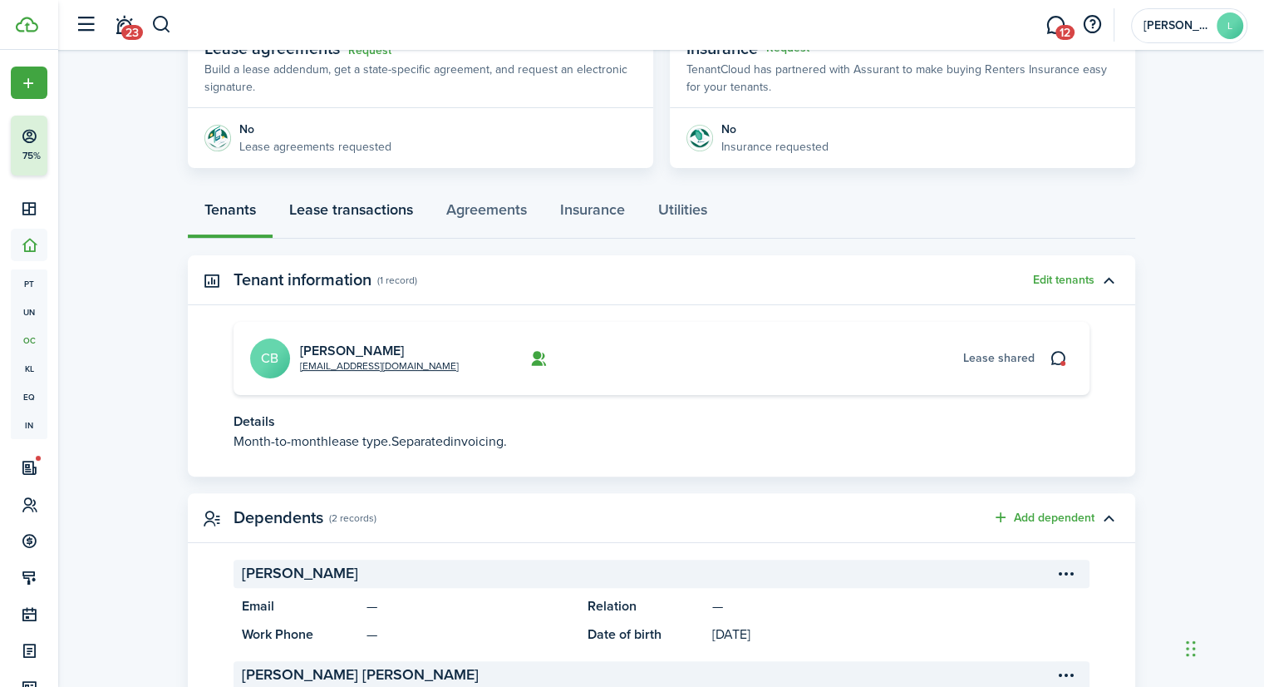
click at [368, 206] on link "Lease transactions" at bounding box center [351, 214] width 157 height 50
